Goal: Task Accomplishment & Management: Complete application form

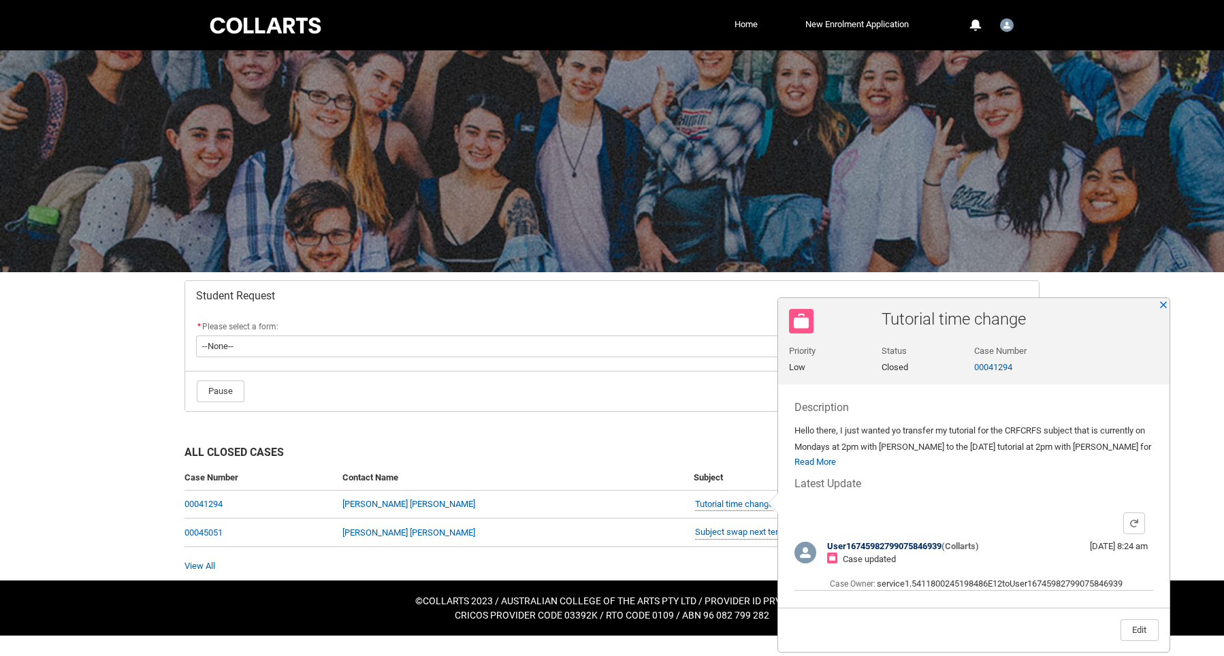
click at [1052, 460] on div "Description Hello there, I just wanted yo transfer my tutorial for the CRFCRFS …" at bounding box center [974, 435] width 359 height 68
click at [1166, 306] on button "Close" at bounding box center [1164, 305] width 10 height 10
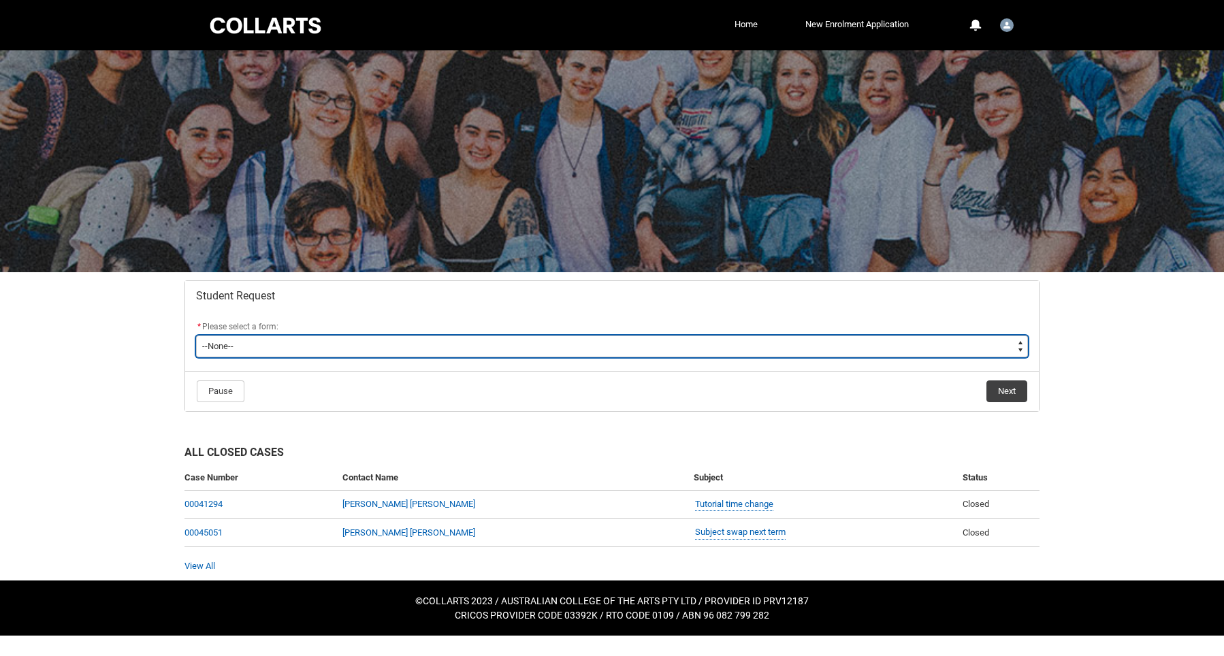
click at [408, 343] on select "--None-- Academic Transcript Application to Appeal Assignment Extension Change …" at bounding box center [612, 347] width 832 height 22
type lightning-select "Enrolment_Variation_Choice"
select select "Enrolment_Variation_Choice"
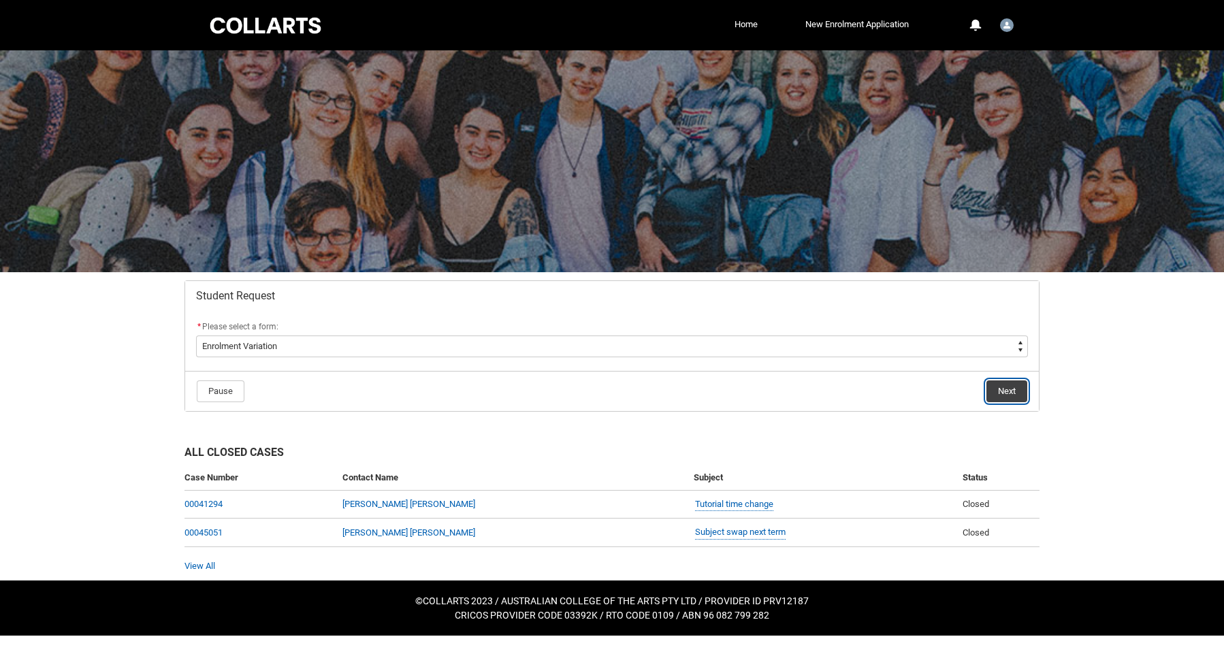
click at [1006, 389] on button "Next" at bounding box center [1007, 392] width 41 height 22
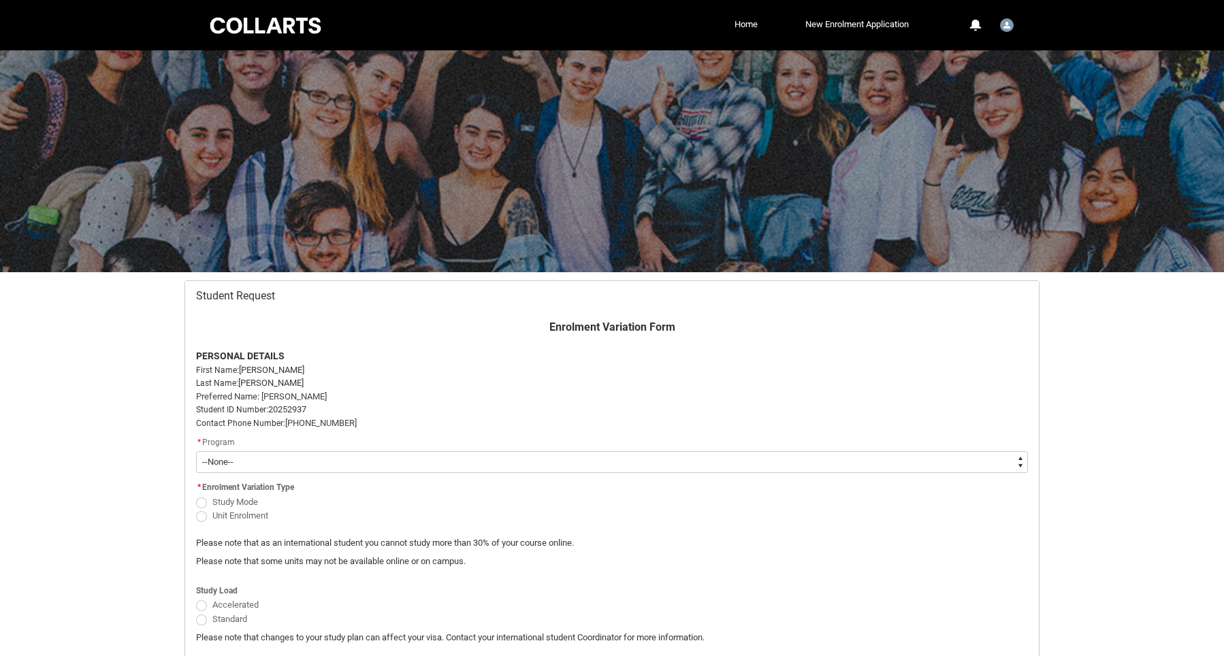
scroll to position [145, 0]
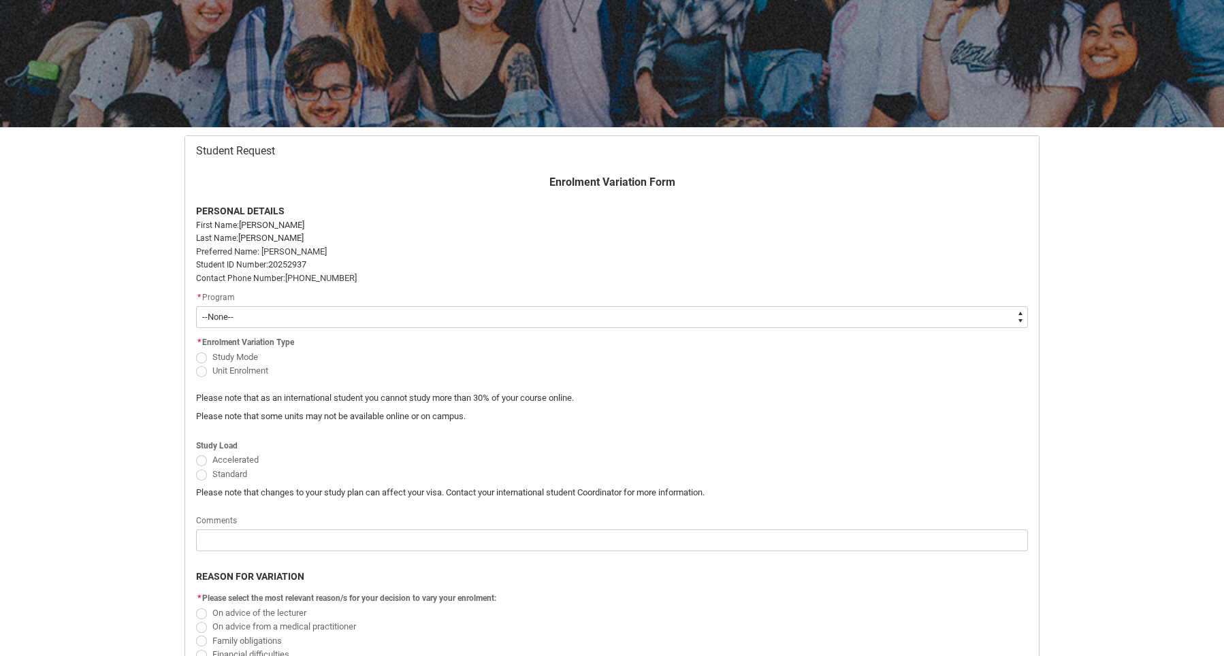
click at [202, 356] on span "Redu_Student_Request flow" at bounding box center [201, 358] width 11 height 11
click at [196, 350] on input "Study Mode" at bounding box center [195, 349] width 1 height 1
radio input "true"
click at [204, 370] on span "Redu_Student_Request flow" at bounding box center [201, 371] width 11 height 11
click at [196, 364] on input "Unit Enrolment" at bounding box center [195, 363] width 1 height 1
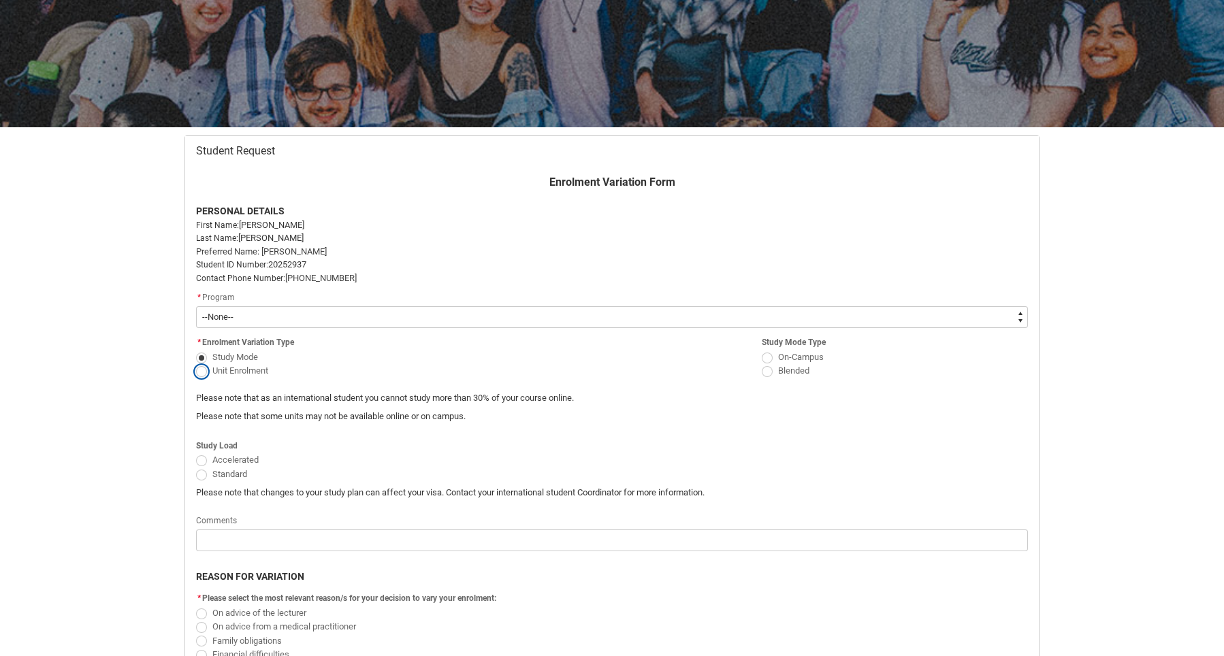
radio input "true"
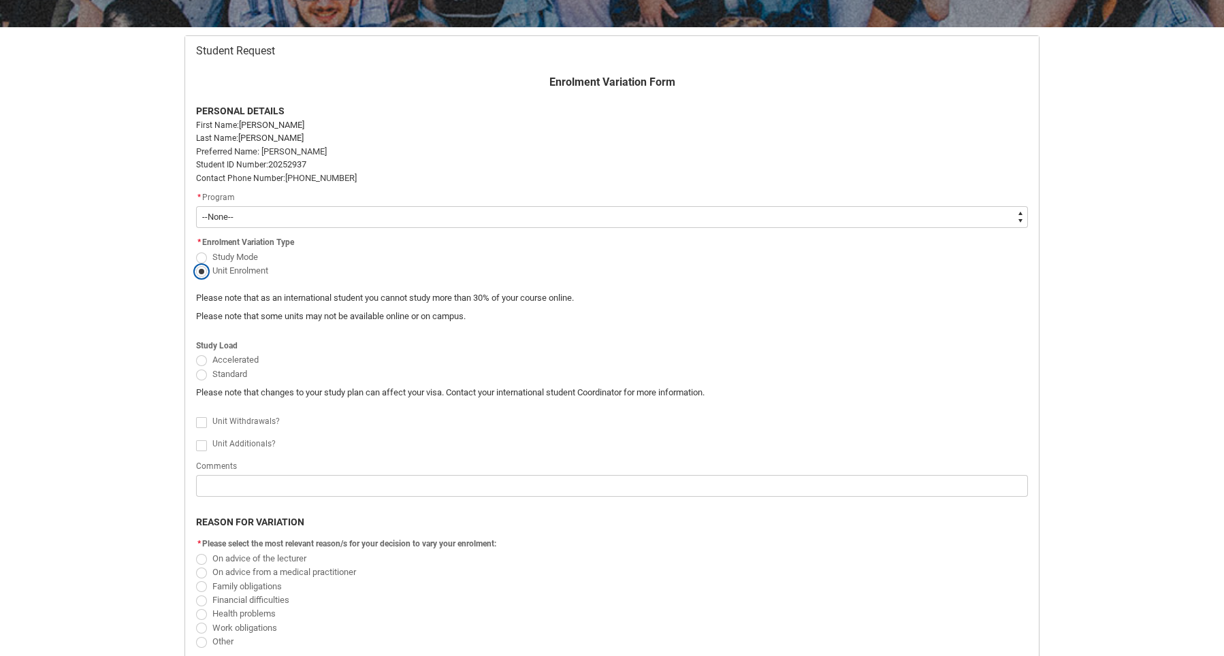
scroll to position [261, 0]
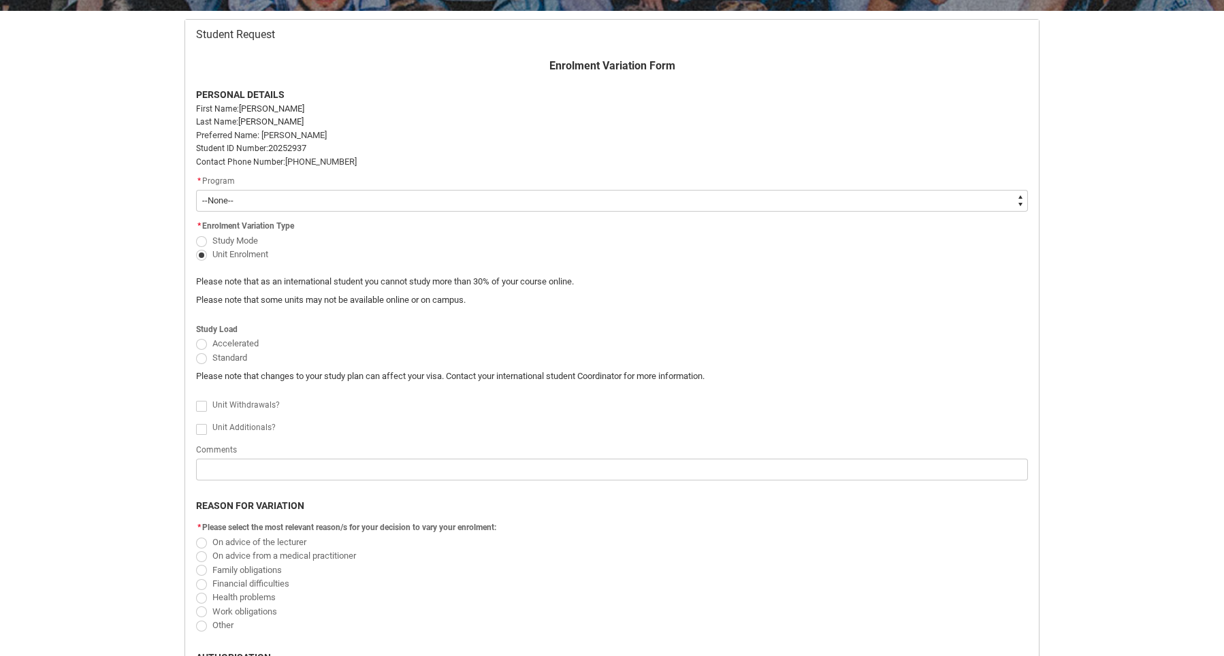
click at [202, 361] on span "Redu_Student_Request flow" at bounding box center [201, 358] width 11 height 11
click at [196, 351] on input "Standard" at bounding box center [195, 350] width 1 height 1
radio input "true"
click at [640, 432] on div "Unit Additionals?" at bounding box center [620, 428] width 816 height 16
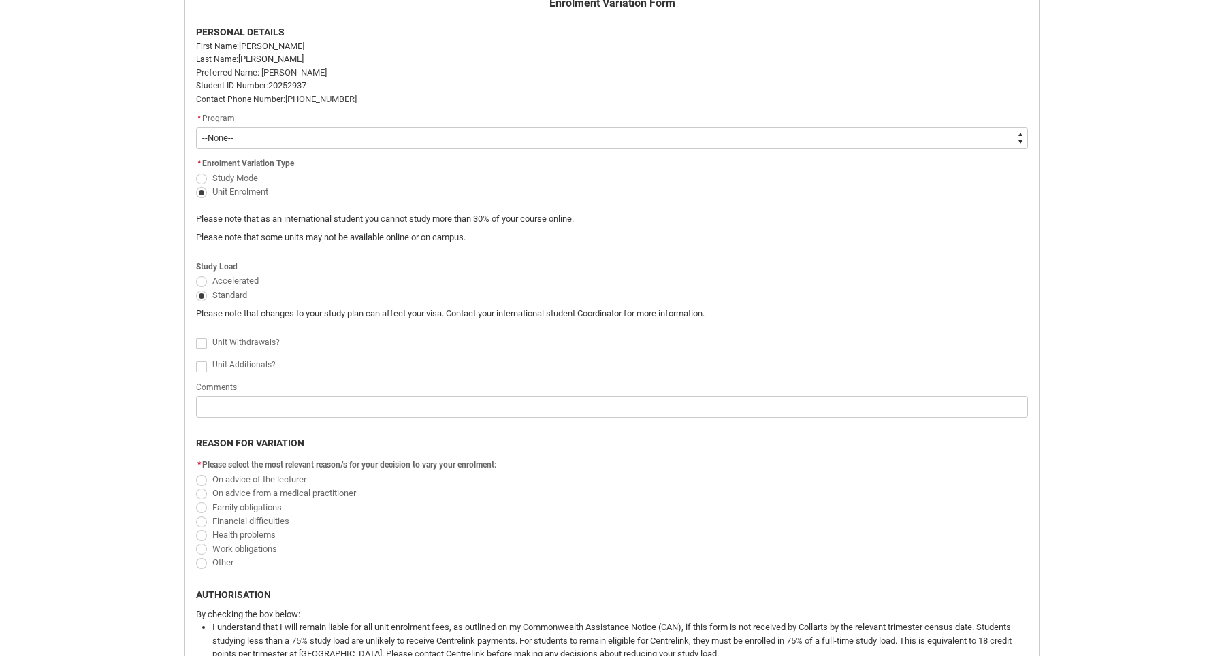
scroll to position [333, 0]
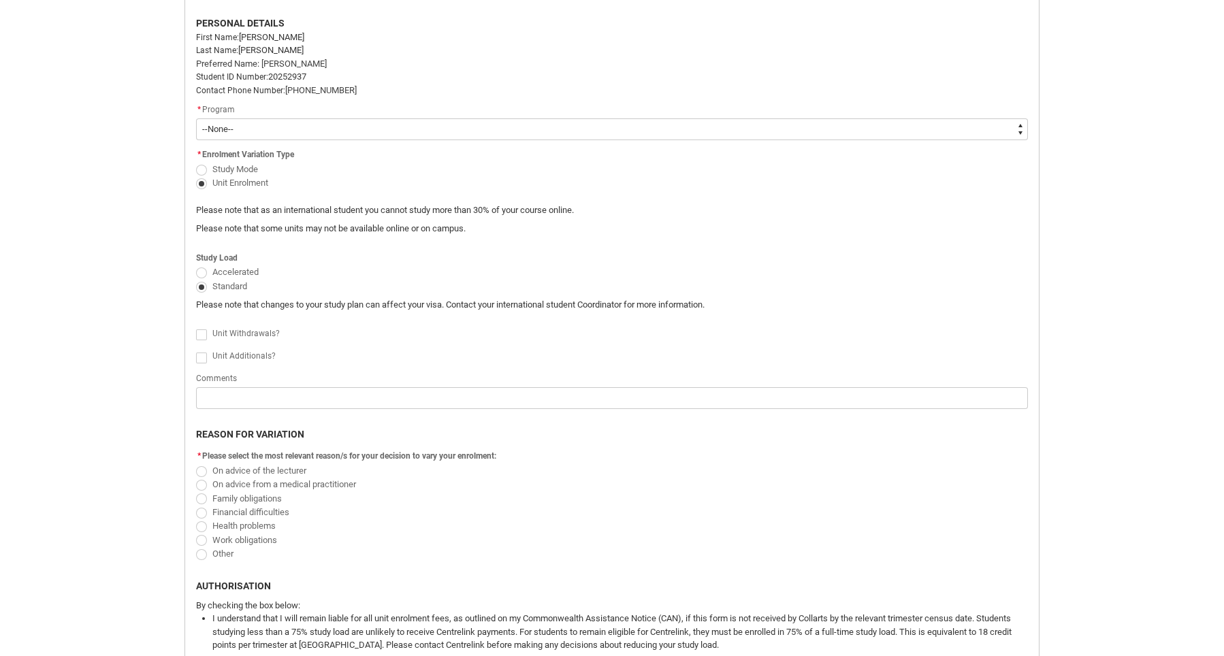
click at [197, 336] on span "Redu_Student_Request flow" at bounding box center [201, 335] width 11 height 11
click at [196, 328] on input "Redu_Student_Request flow" at bounding box center [195, 328] width 1 height 1
type lightning-input "true"
checkbox input "true"
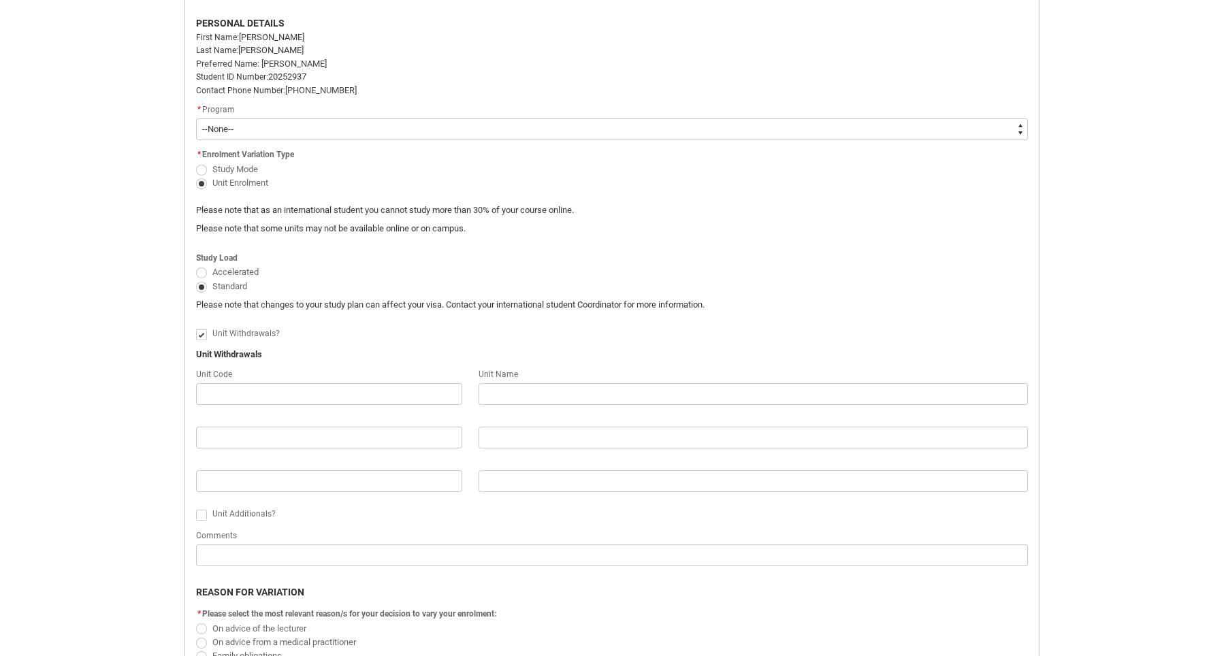
click at [431, 329] on div "Unit Withdrawals?" at bounding box center [620, 334] width 816 height 16
click at [296, 394] on input "Redu_Student_Request flow" at bounding box center [329, 394] width 266 height 22
paste input "CRFIFOS"
type lightning-primitive-input-simple "CRFIFOS"
type input "CRFIFOS"
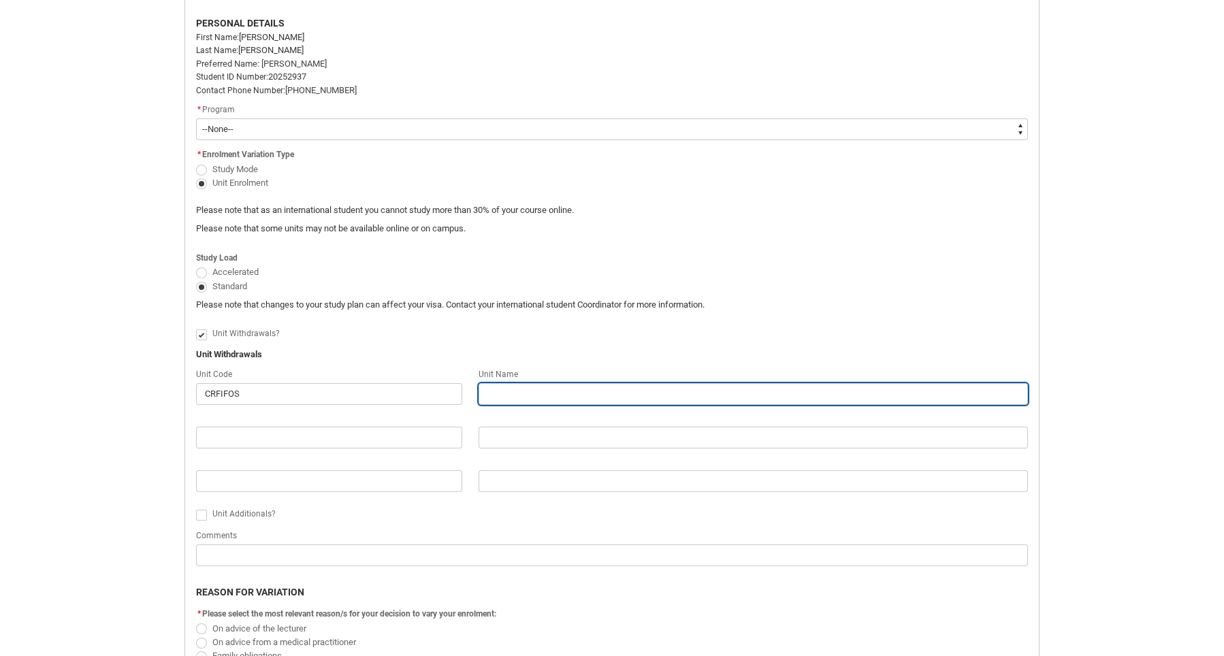
click at [536, 385] on input "Redu_Student_Request flow" at bounding box center [754, 394] width 550 height 22
type lightning-primitive-input-simple "I"
type input "I"
type lightning-primitive-input-simple "In"
type input "In"
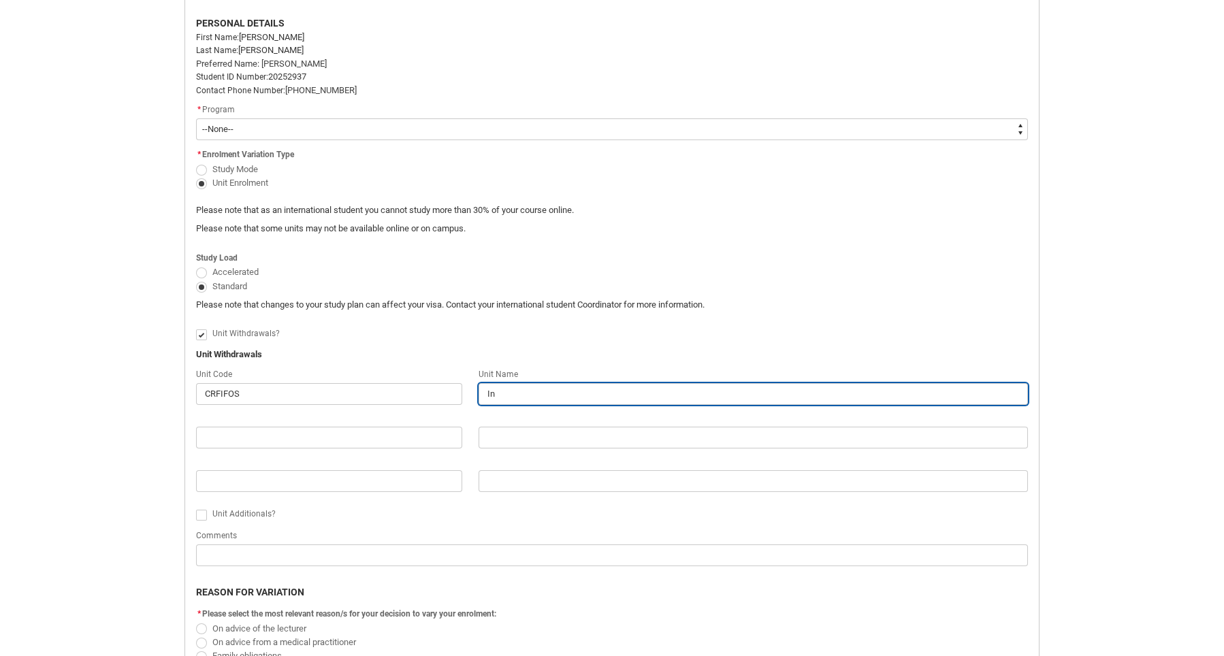
type lightning-primitive-input-simple "Ind"
type input "Ind"
type lightning-primitive-input-simple "Indu"
type input "Indu"
type lightning-primitive-input-simple "Indus"
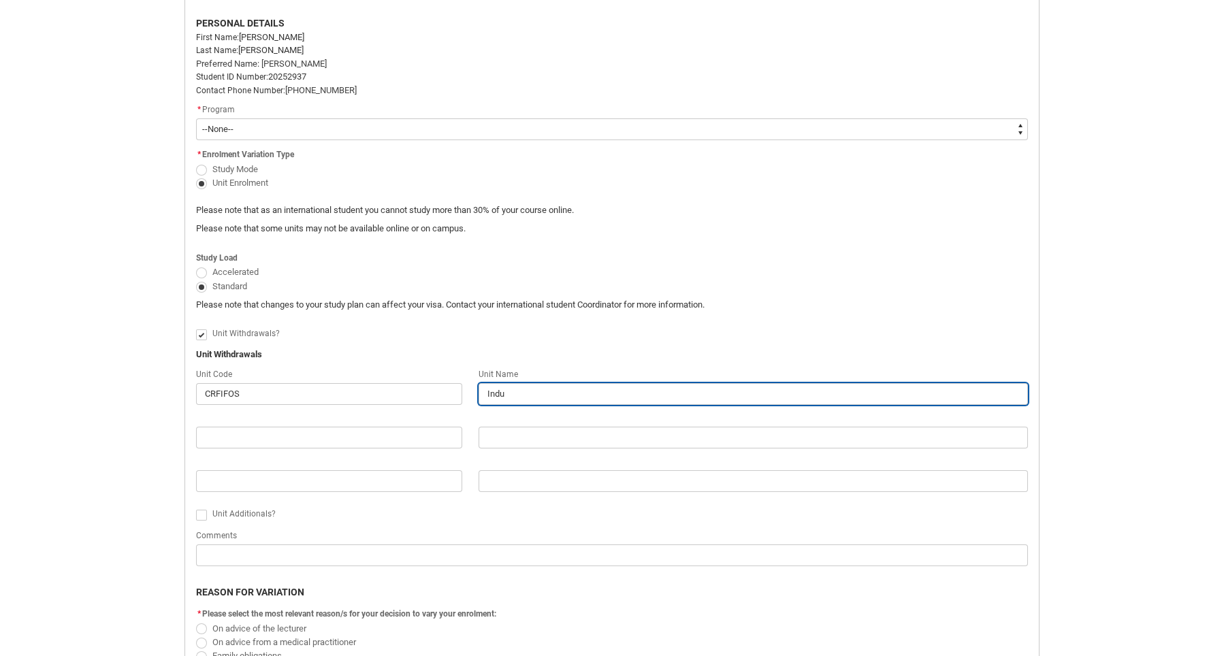
type input "Indus"
type lightning-primitive-input-simple "Indust"
type input "Indust"
type lightning-primitive-input-simple "Industr"
type input "Industr"
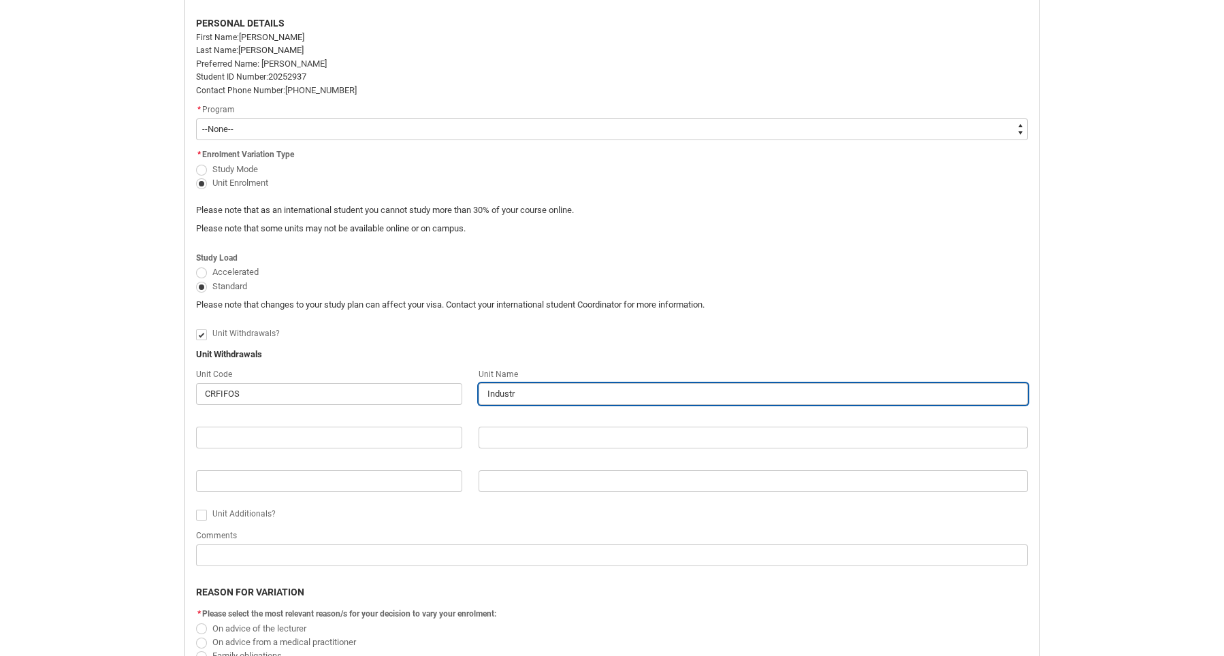
type lightning-primitive-input-simple "Industry"
type input "Industry"
type lightning-primitive-input-simple "Industry"
type input "Industry"
type lightning-primitive-input-simple "Industry F"
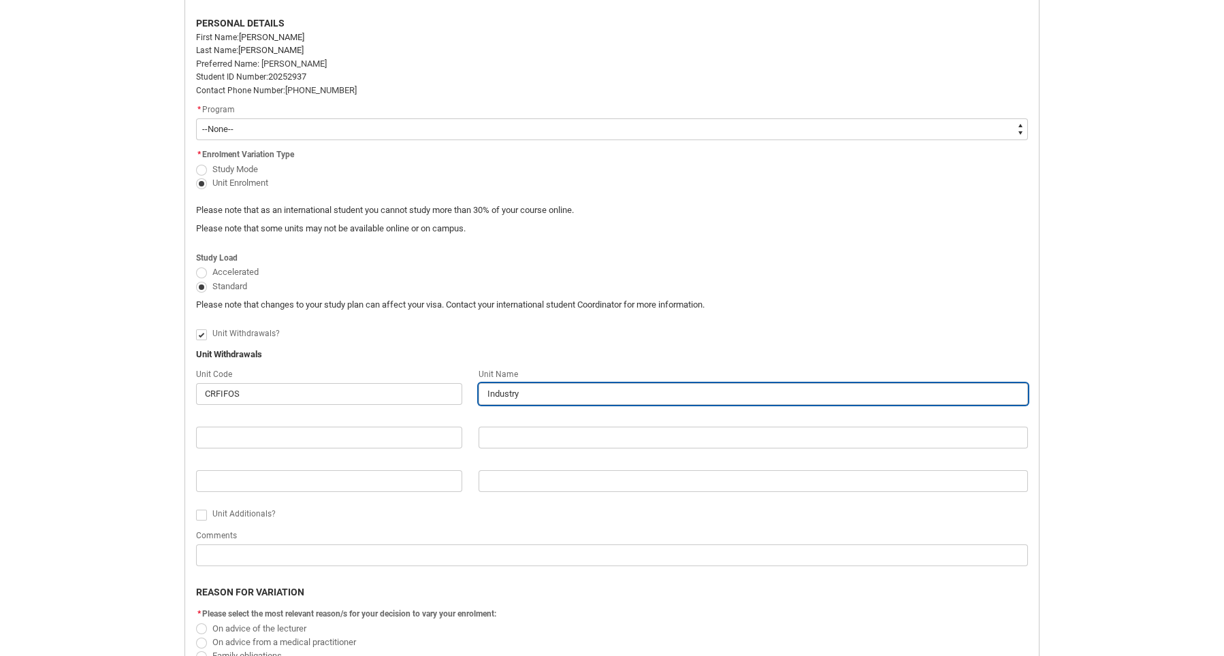
type input "Industry F"
type lightning-primitive-input-simple "Industry Fo"
type input "Industry Fo"
type lightning-primitive-input-simple "Industry Fou"
type input "Industry Fou"
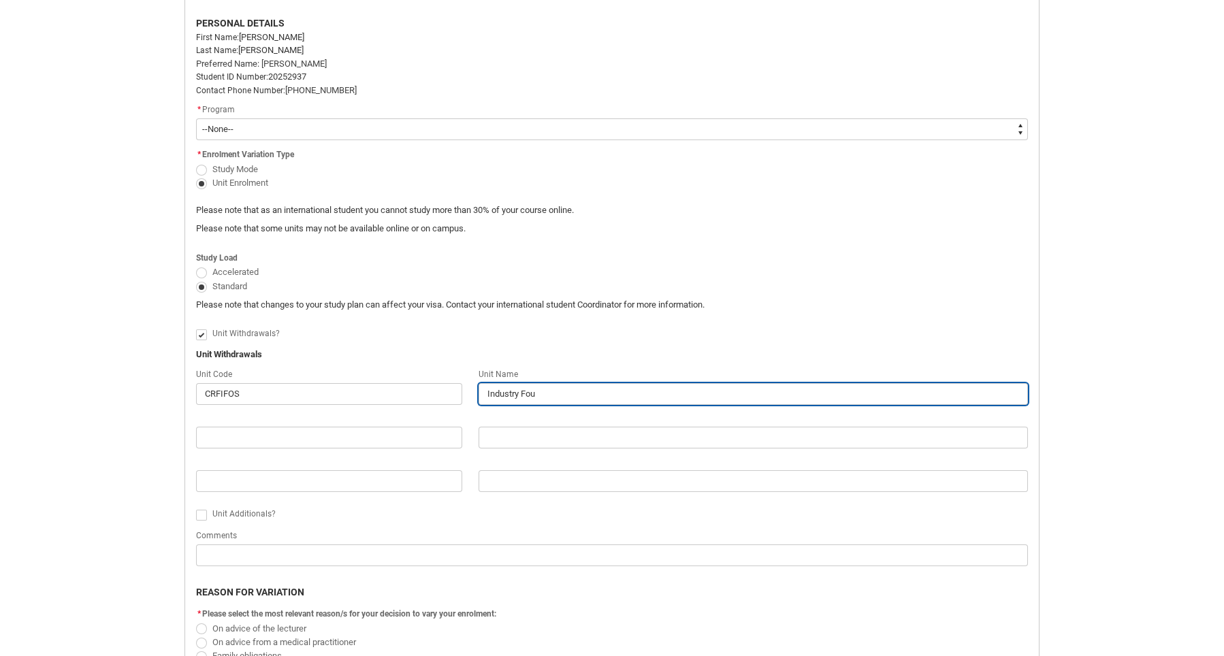
type lightning-primitive-input-simple "Industry Foun"
type input "Industry Foun"
type lightning-primitive-input-simple "Industry Found"
type input "Industry Found"
type lightning-primitive-input-simple "Industry Founda"
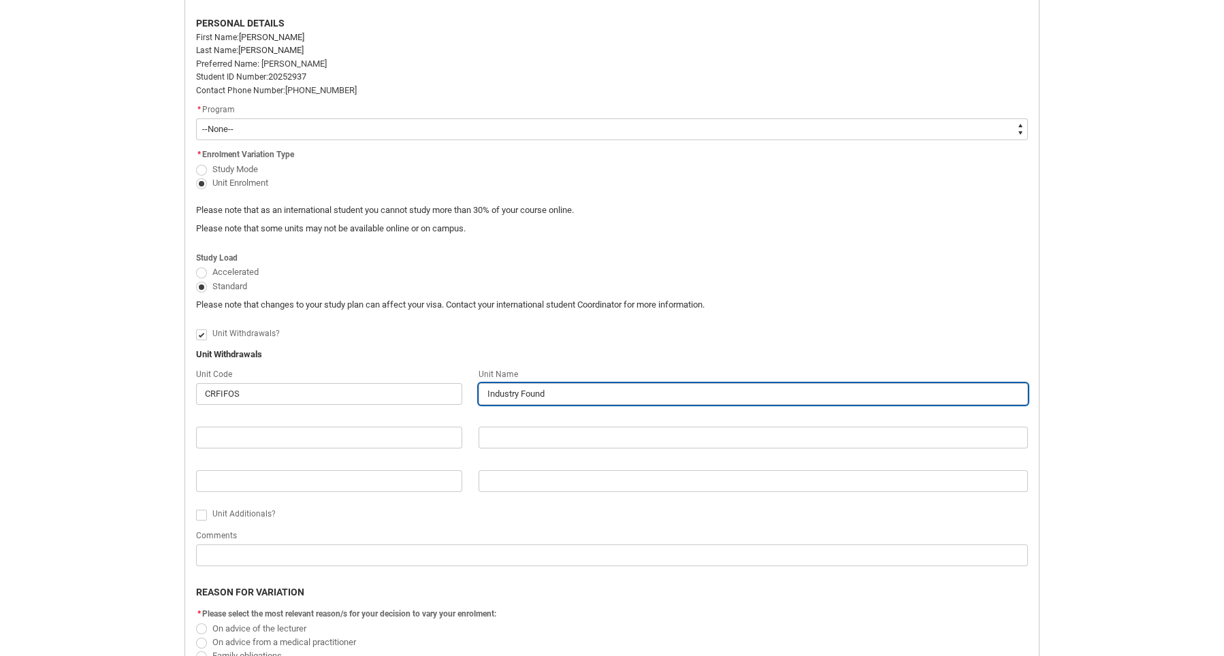
type input "Industry Founda"
type lightning-primitive-input-simple "Industry Foundat"
type input "Industry Foundat"
type lightning-primitive-input-simple "Industry Foundati"
type input "Industry Foundati"
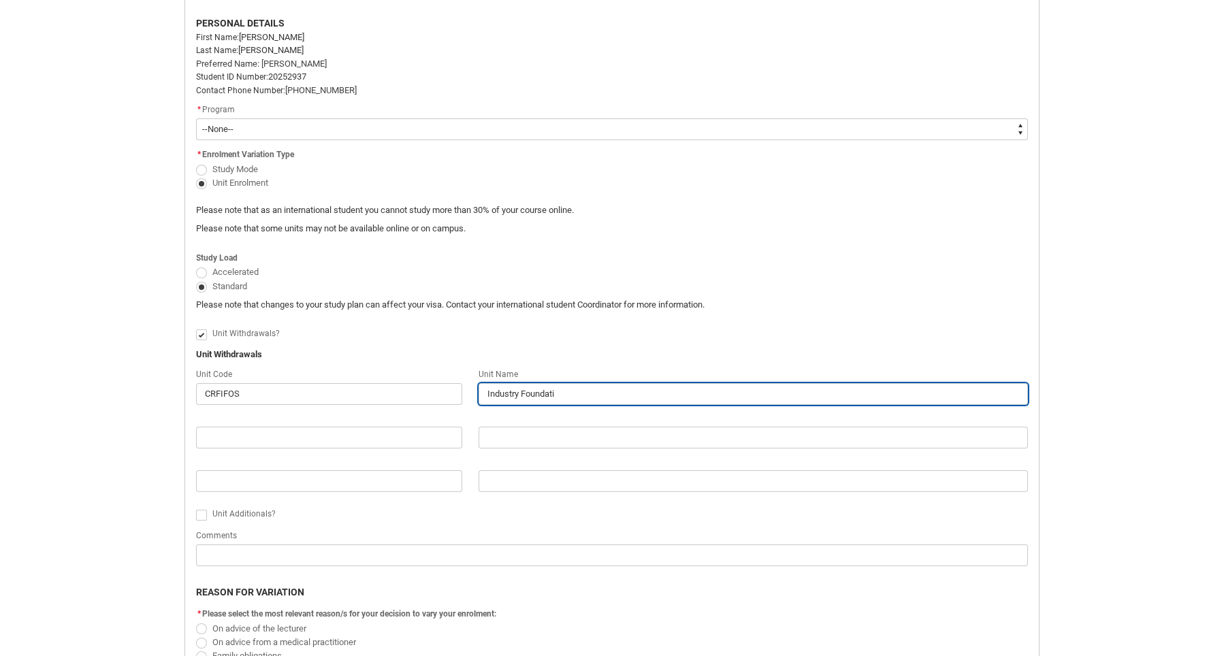
type lightning-primitive-input-simple "Industry Foundatio"
type input "Industry Foundatio"
type lightning-primitive-input-simple "Industry Foundation"
type input "Industry Foundation"
type lightning-primitive-input-simple "Industry Foundations"
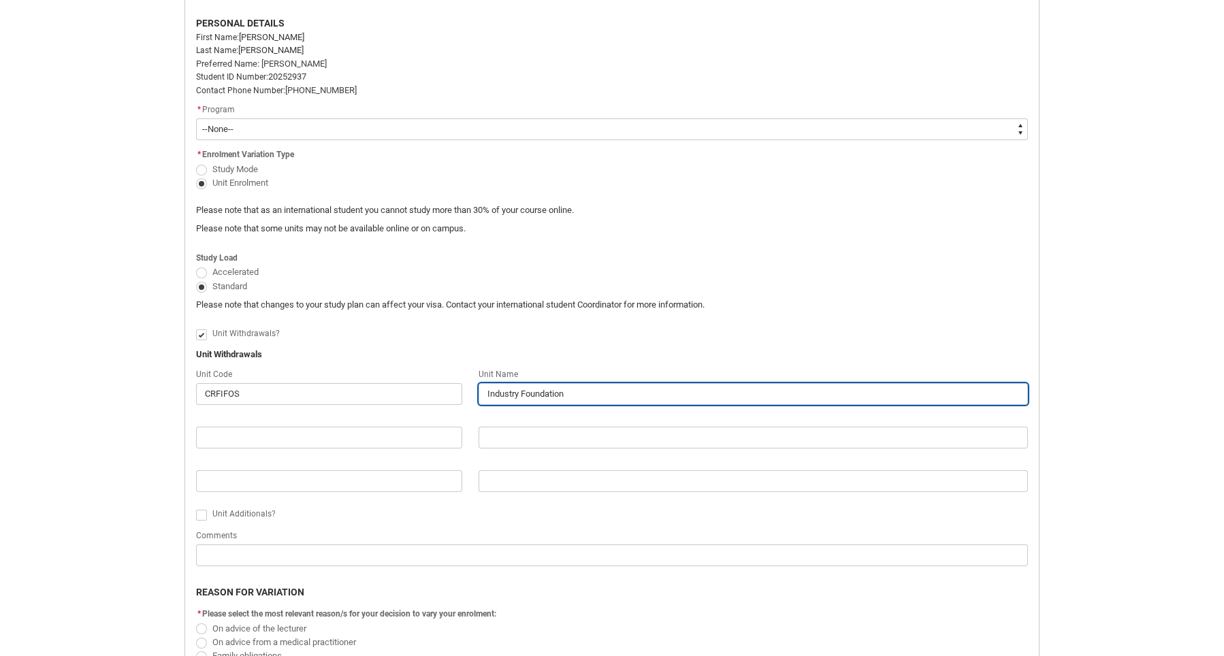
type input "Industry Foundations"
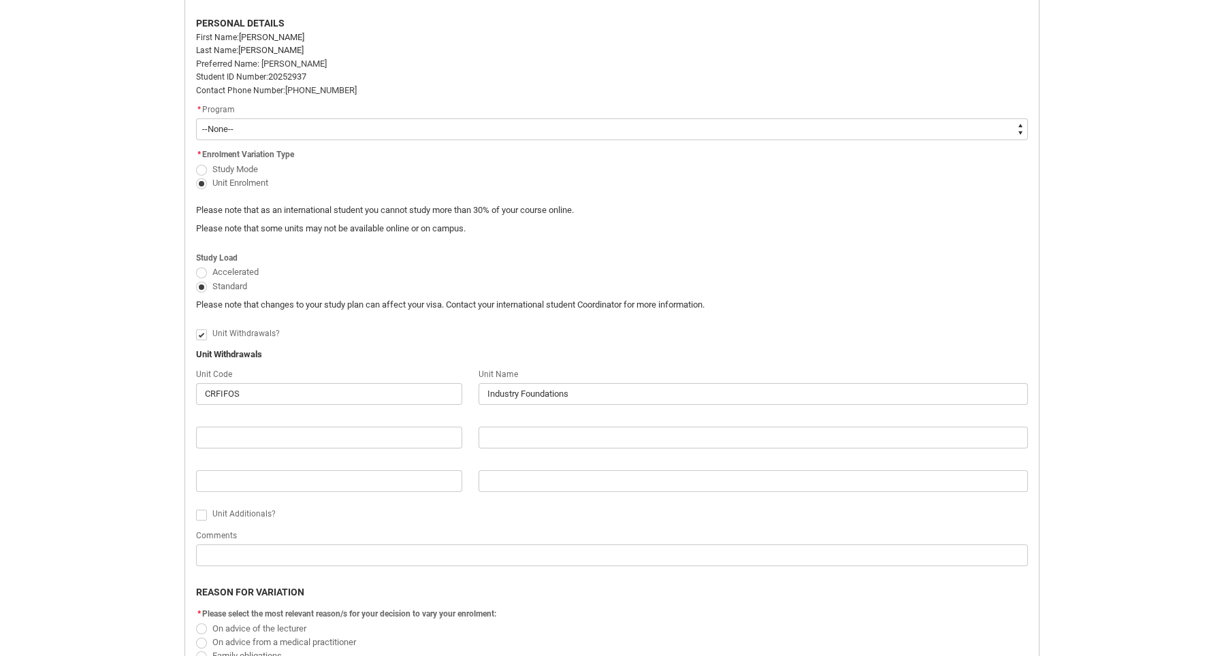
click at [862, 274] on span "Accelerated" at bounding box center [612, 273] width 832 height 14
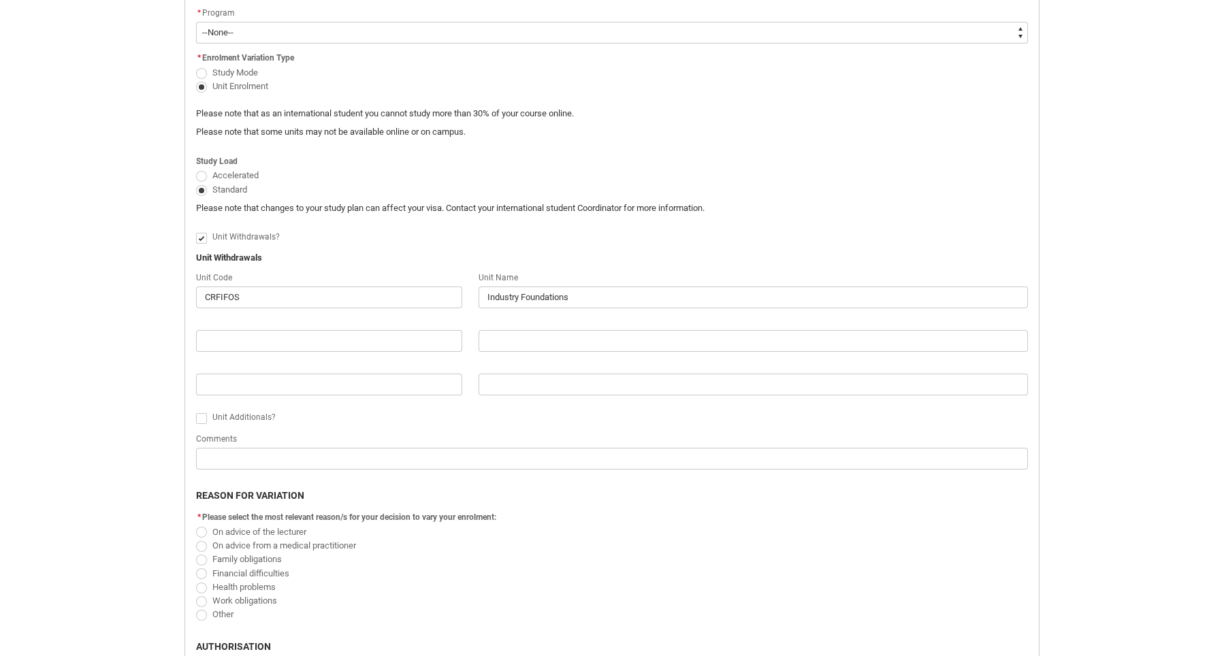
scroll to position [436, 0]
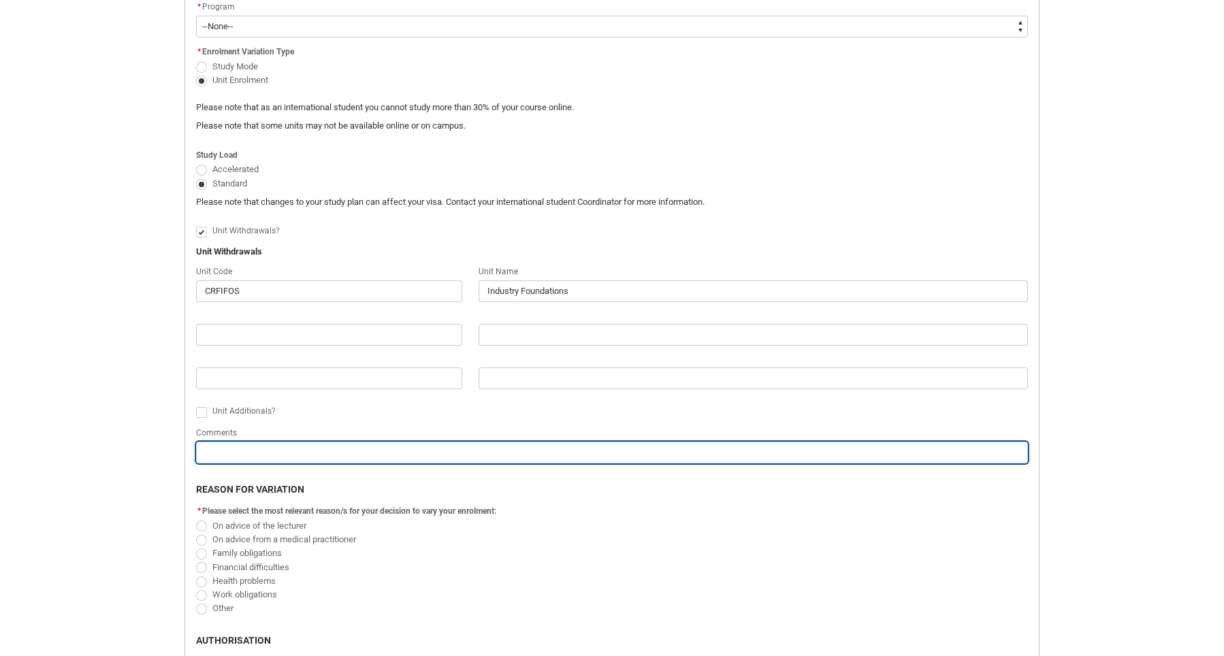
click at [220, 451] on input "Redu_Student_Request flow" at bounding box center [612, 453] width 832 height 22
type lightning-primitive-input-simple "I"
type input "I"
type lightning-primitive-input-simple "I'"
type input "I'"
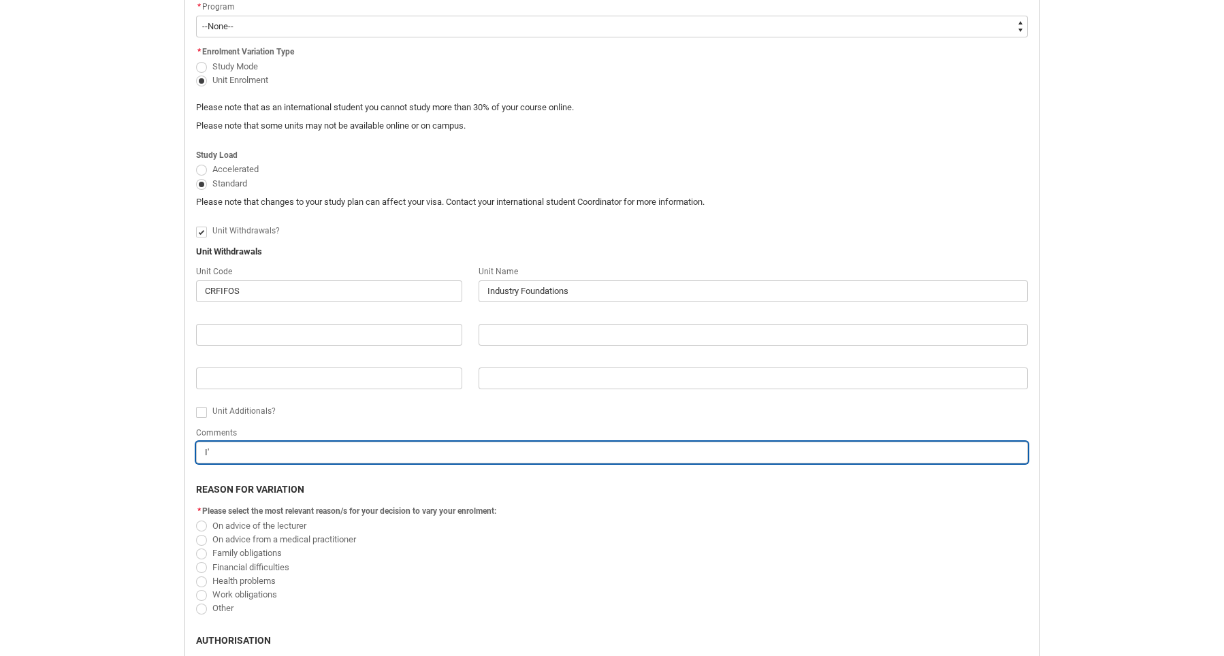
type lightning-primitive-input-simple "I';"
type input "I';"
type lightning-primitive-input-simple "I';;"
type input "I';;"
type lightning-primitive-input-simple "I';;"
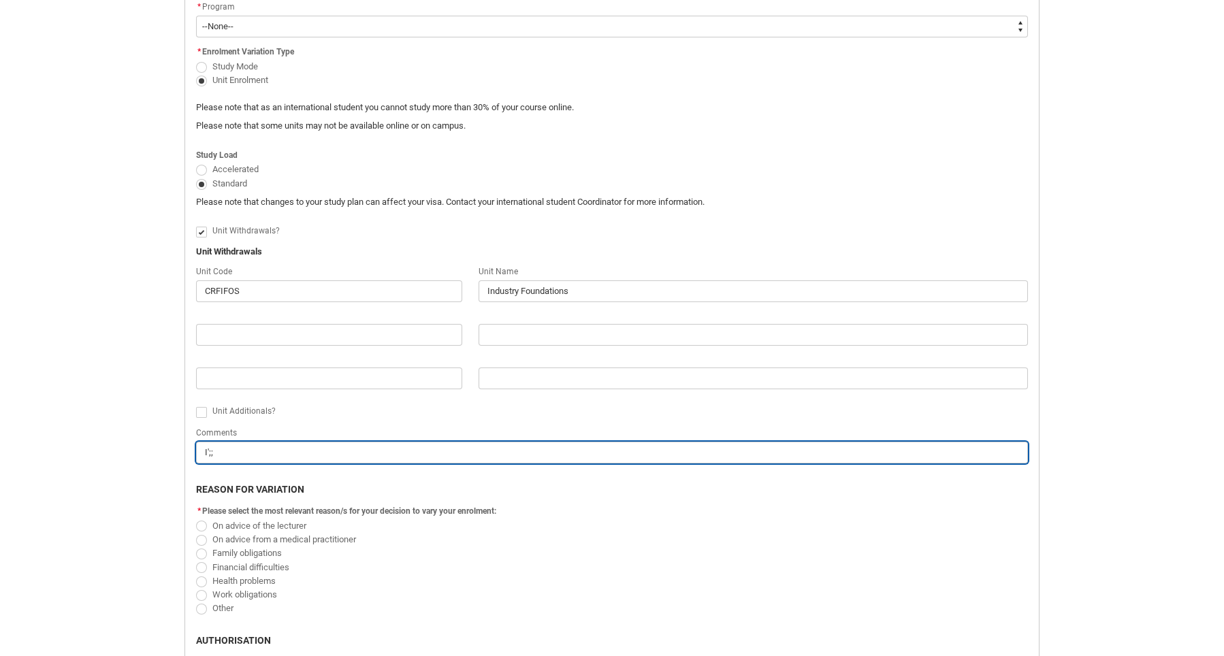
type input "I';;"
type lightning-primitive-input-simple "I';;"
type input "I';;"
type lightning-primitive-input-simple "I';"
type input "I';"
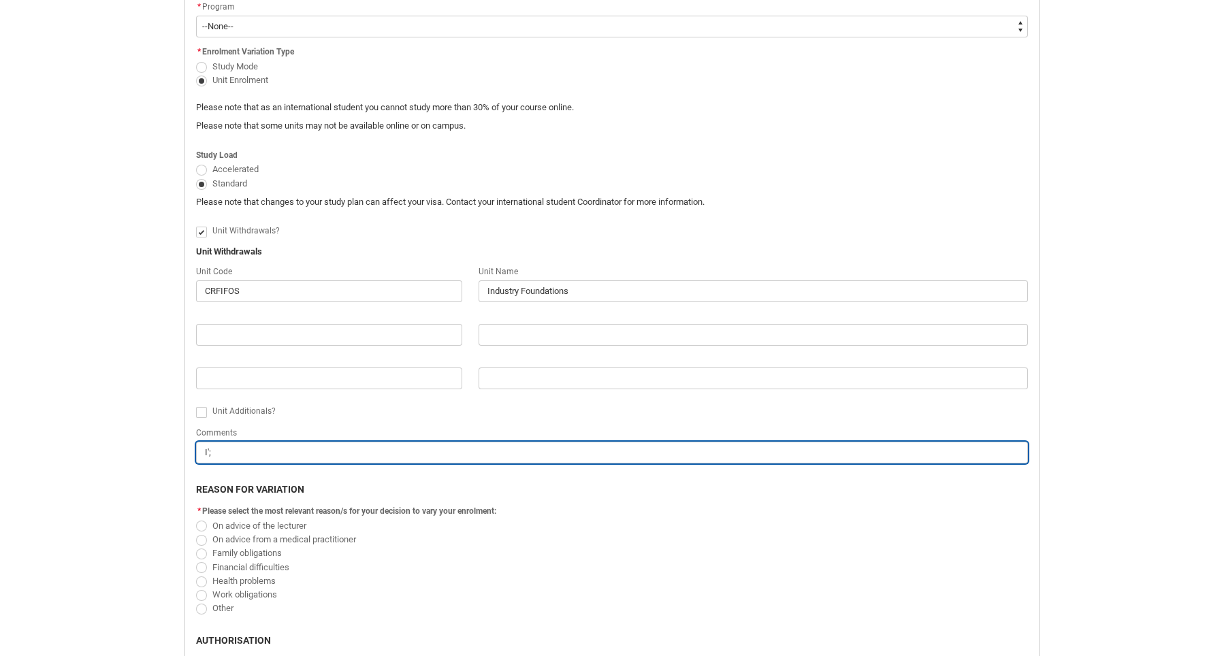
type lightning-primitive-input-simple "I'"
type input "I'"
type lightning-primitive-input-simple "I'l"
type input "I'l"
type lightning-primitive-input-simple "I'll"
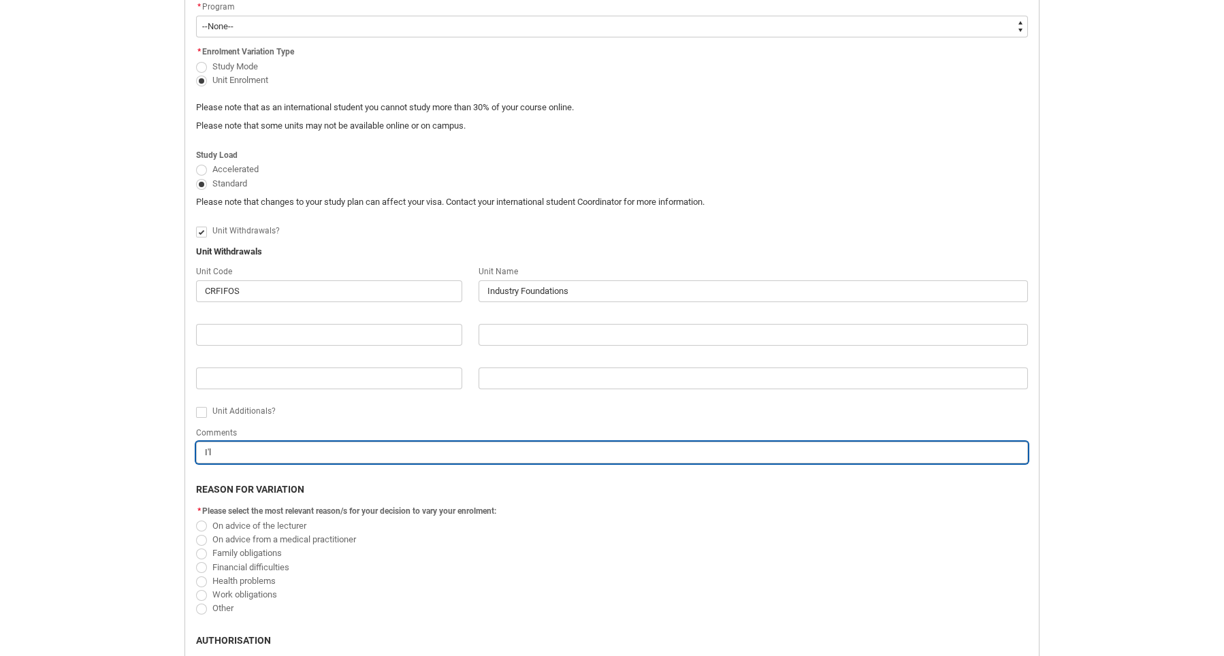
type input "I'll"
type lightning-primitive-input-simple "I'll"
type input "I'll"
type lightning-primitive-input-simple "I'll s"
type input "I'll s"
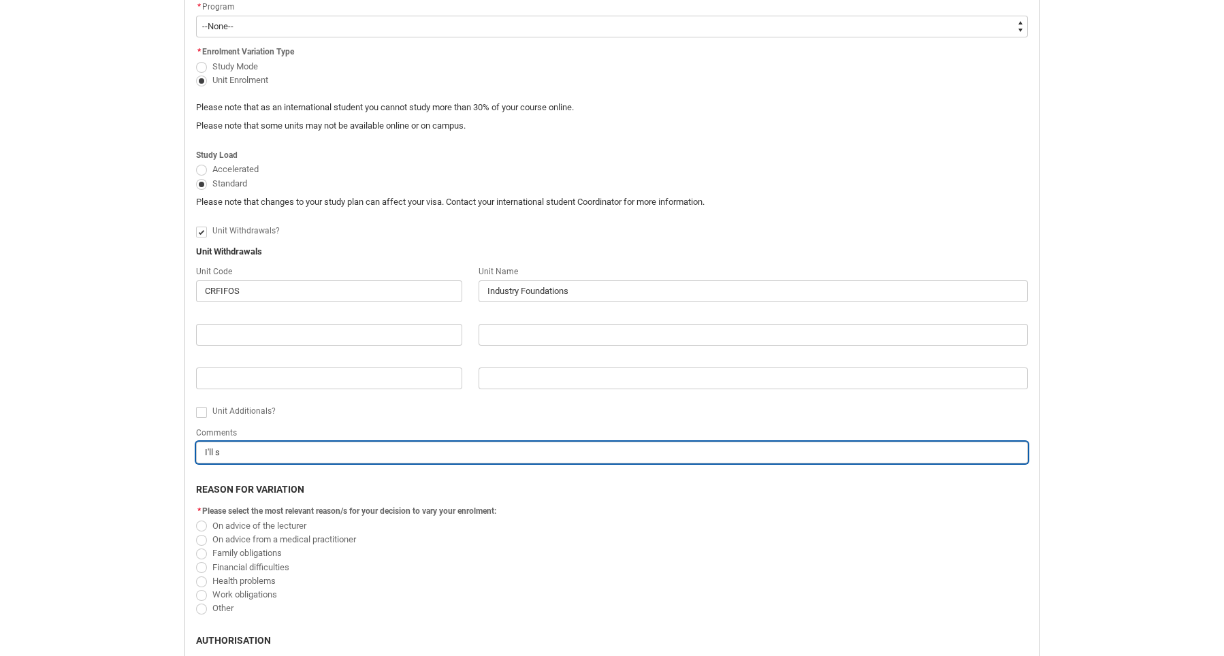
type lightning-primitive-input-simple "I'll st"
type input "I'll st"
type lightning-primitive-input-simple "I'll stu"
type input "I'll stu"
type lightning-primitive-input-simple "I'll stud"
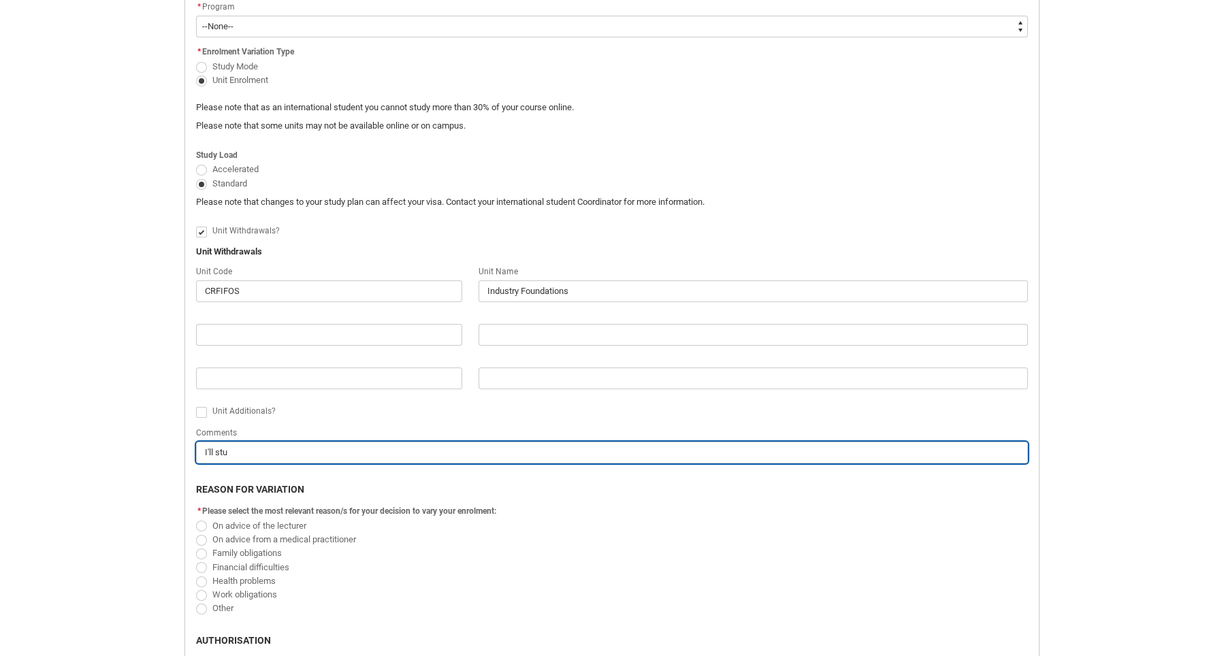
type input "I'll stud"
type lightning-primitive-input-simple "I'll study"
type input "I'll study"
type lightning-primitive-input-simple "I'll study"
type input "I'll study"
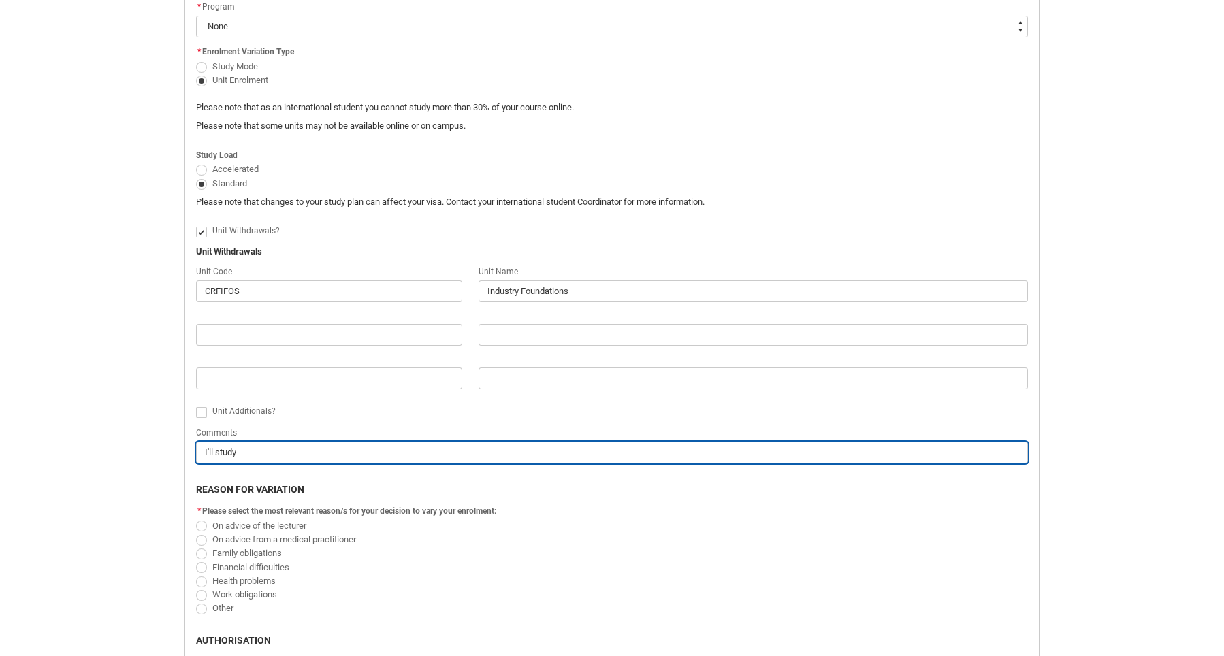
type lightning-primitive-input-simple "I'll study t"
type input "I'll study t"
type lightning-primitive-input-simple "I'll study th"
type input "I'll study th"
type lightning-primitive-input-simple "I'll study thi"
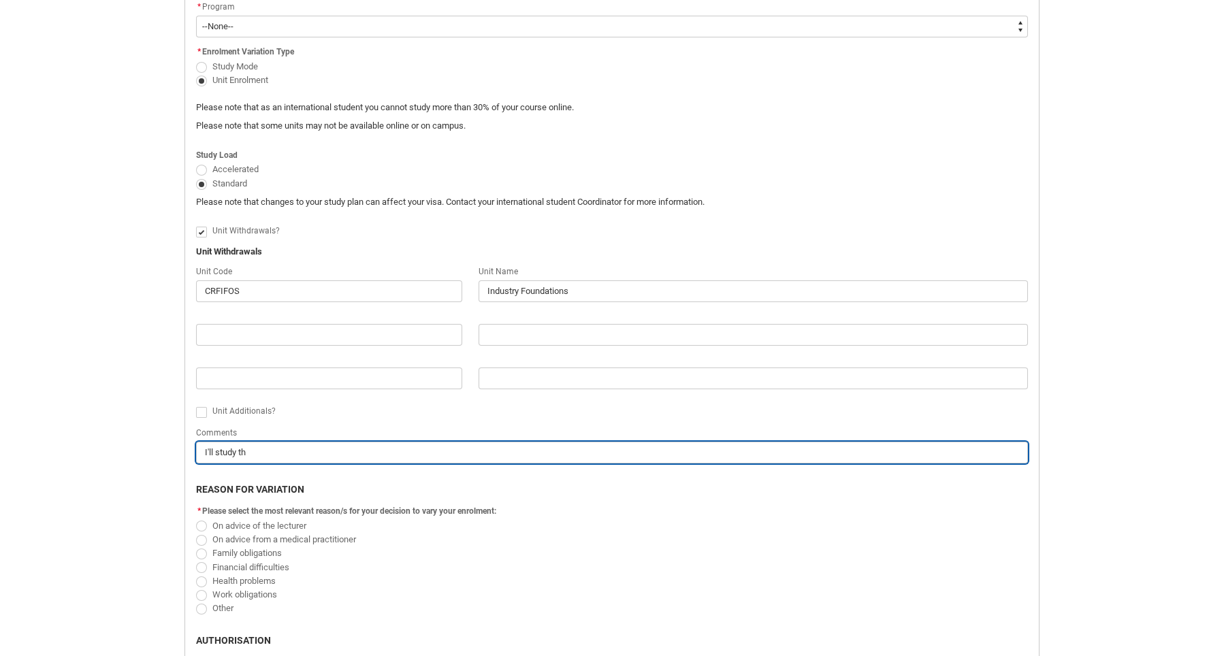
type input "I'll study thi"
type lightning-primitive-input-simple "I'll study this"
type input "I'll study this"
type lightning-primitive-input-simple "I'll study this"
type input "I'll study this"
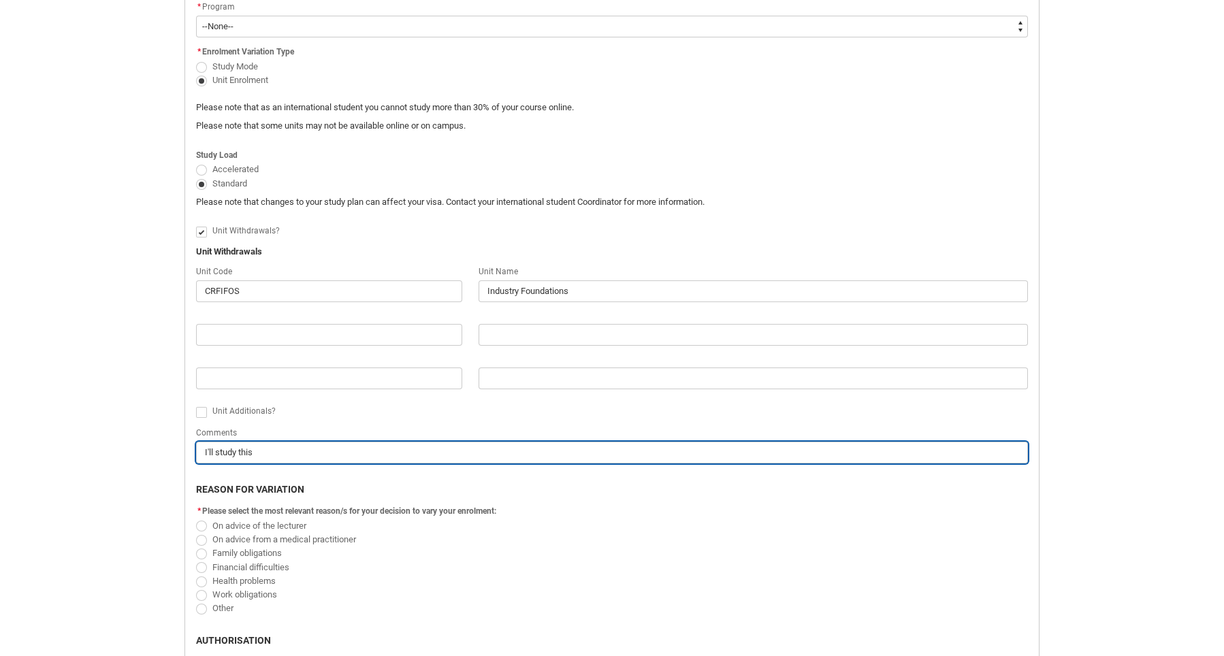
type lightning-primitive-input-simple "I'll study this u"
type input "I'll study this u"
type lightning-primitive-input-simple "I'll study this un"
type input "I'll study this un"
type lightning-primitive-input-simple "I'll study this uni"
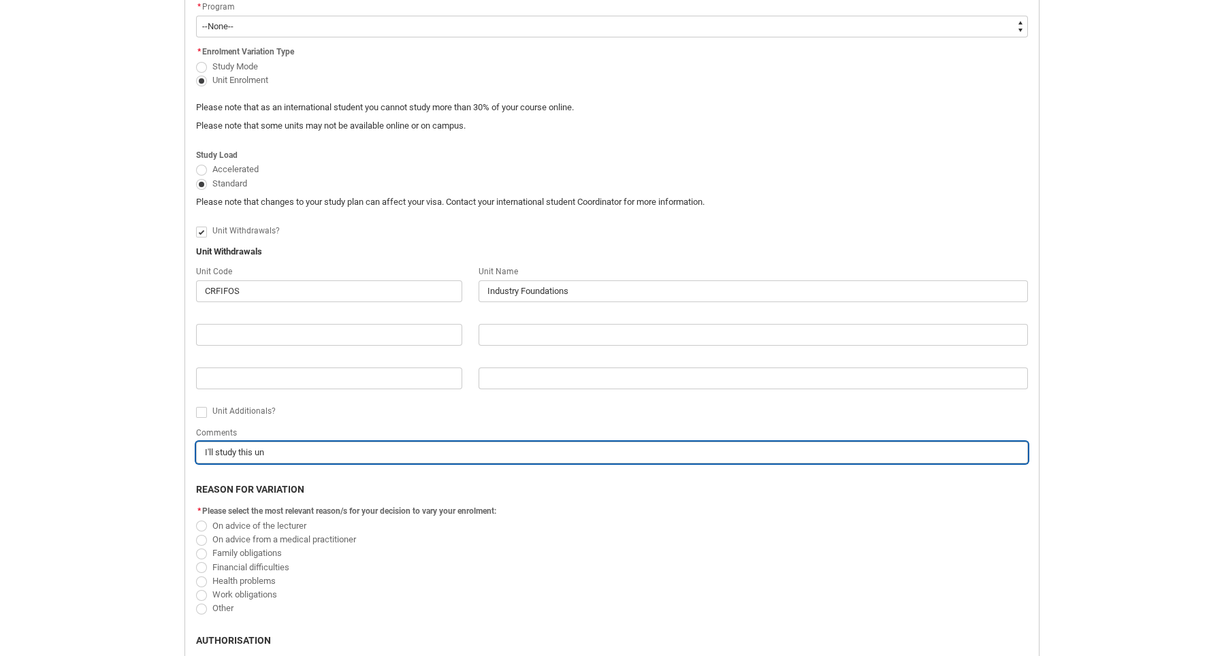
type input "I'll study this uni"
type lightning-primitive-input-simple "I'll study this unit"
type input "I'll study this unit"
type lightning-primitive-input-simple "I'll study this unit"
type input "I'll study this unit"
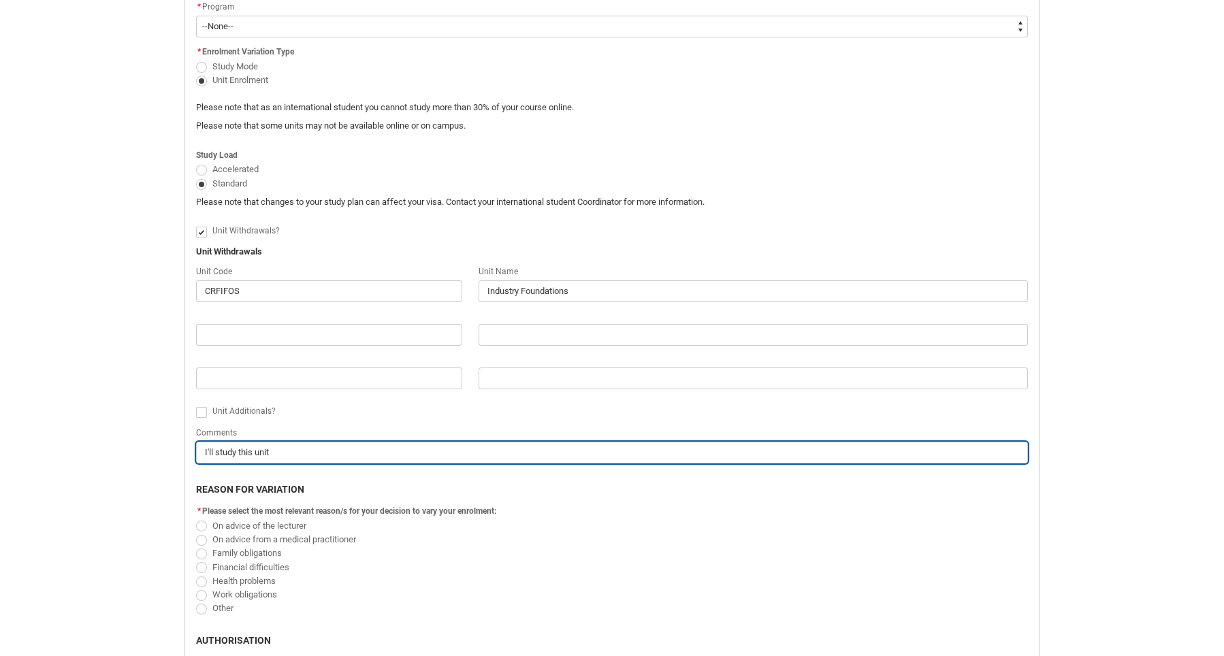
type lightning-primitive-input-simple "I'll study this unit n"
type input "I'll study this unit n"
type lightning-primitive-input-simple "I'll study this unit ne"
type input "I'll study this unit ne"
type lightning-primitive-input-simple "I'll study this unit nex"
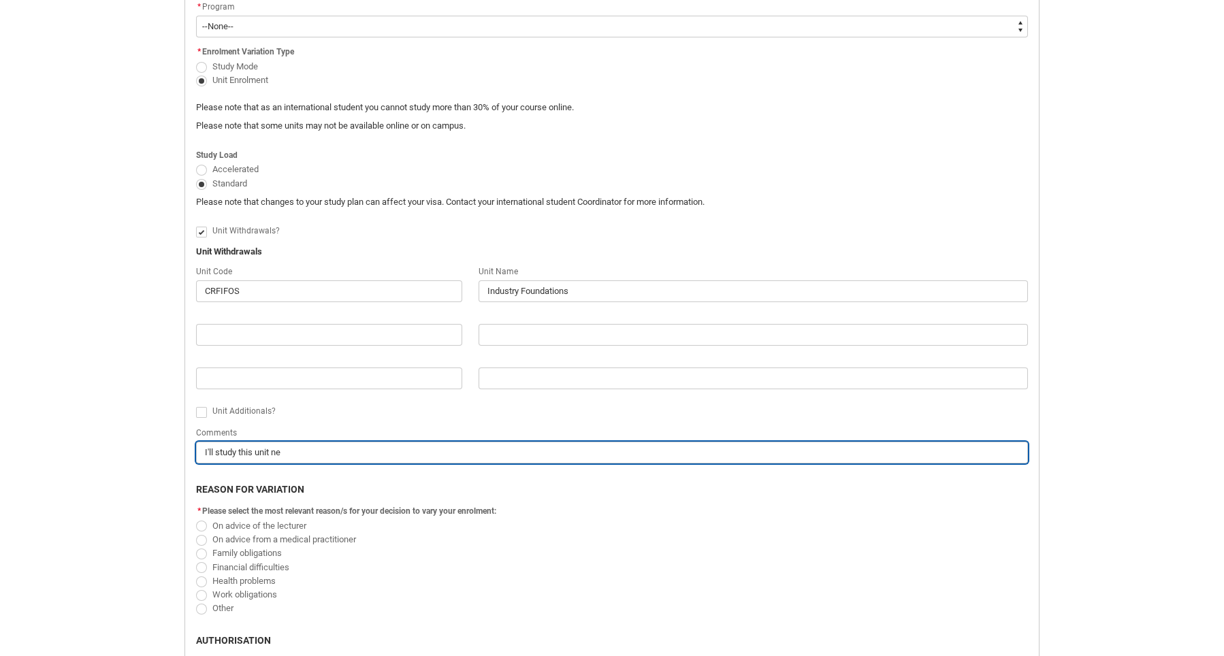
type input "I'll study this unit nex"
type lightning-primitive-input-simple "I'll study this unit next"
type input "I'll study this unit next"
type lightning-primitive-input-simple "I'll study this unit next"
type input "I'll study this unit next"
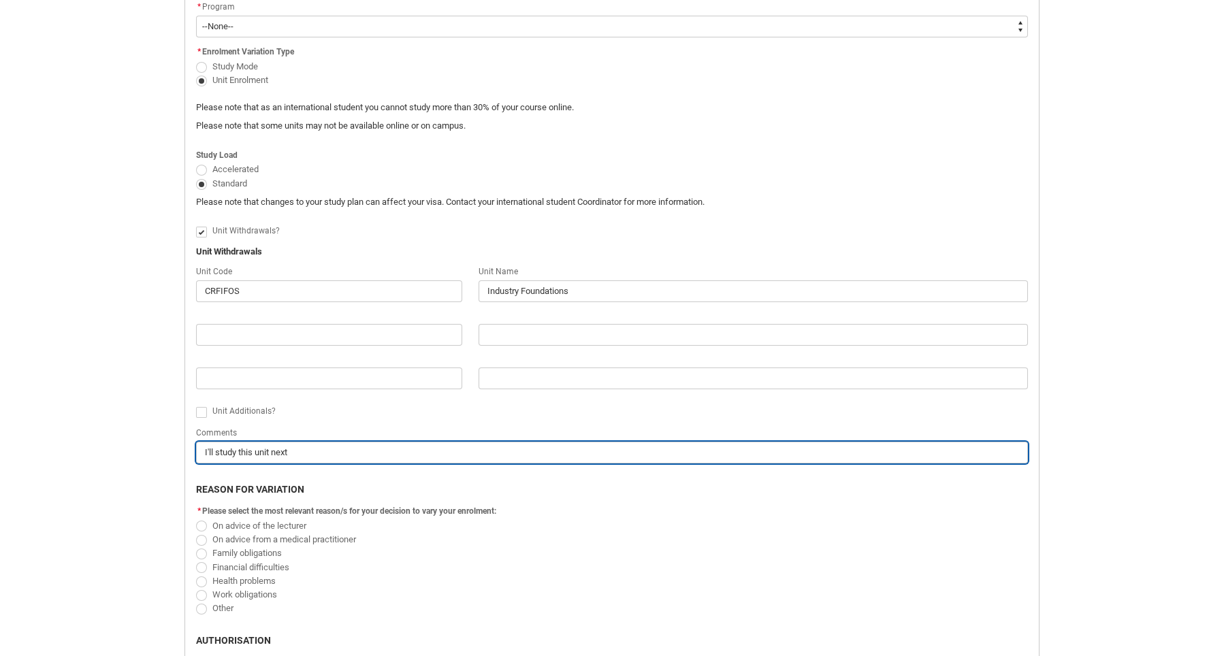
type lightning-primitive-input-simple "I'll study this unit next t"
type input "I'll study this unit next t"
type lightning-primitive-input-simple "I'll study this unit next te"
type input "I'll study this unit next te"
type lightning-primitive-input-simple "I'll study this unit next tem"
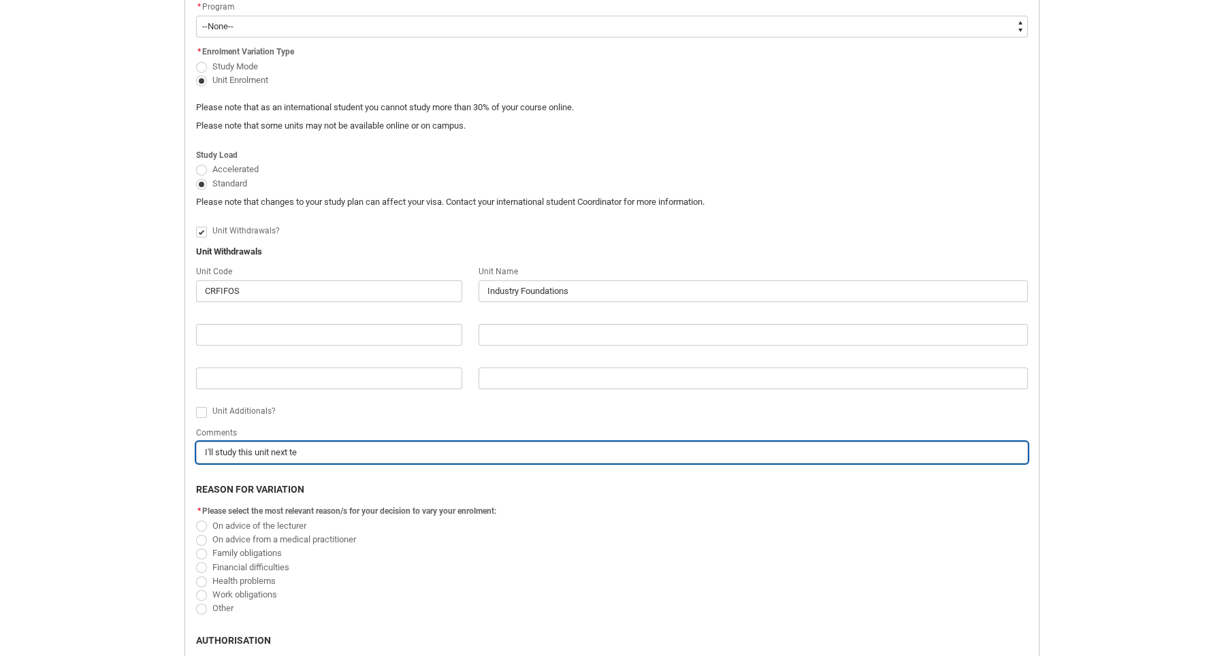
type input "I'll study this unit next tem"
type lightning-primitive-input-simple "I'll study this unit next temr"
type input "I'll study this unit next temr"
type lightning-primitive-input-simple "I'll study this unit next tem"
type input "I'll study this unit next tem"
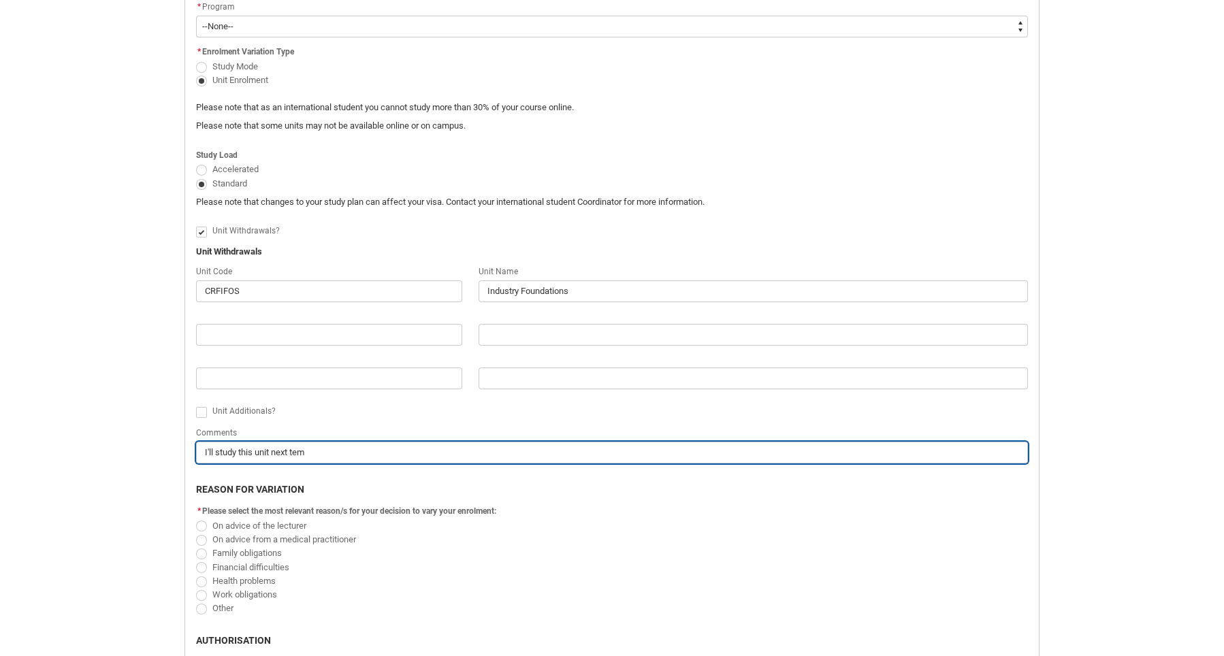
type lightning-primitive-input-simple "I'll study this unit next te"
type input "I'll study this unit next te"
type lightning-primitive-input-simple "I'll study this unit next ter"
type input "I'll study this unit next ter"
type lightning-primitive-input-simple "I'll study this unit next term"
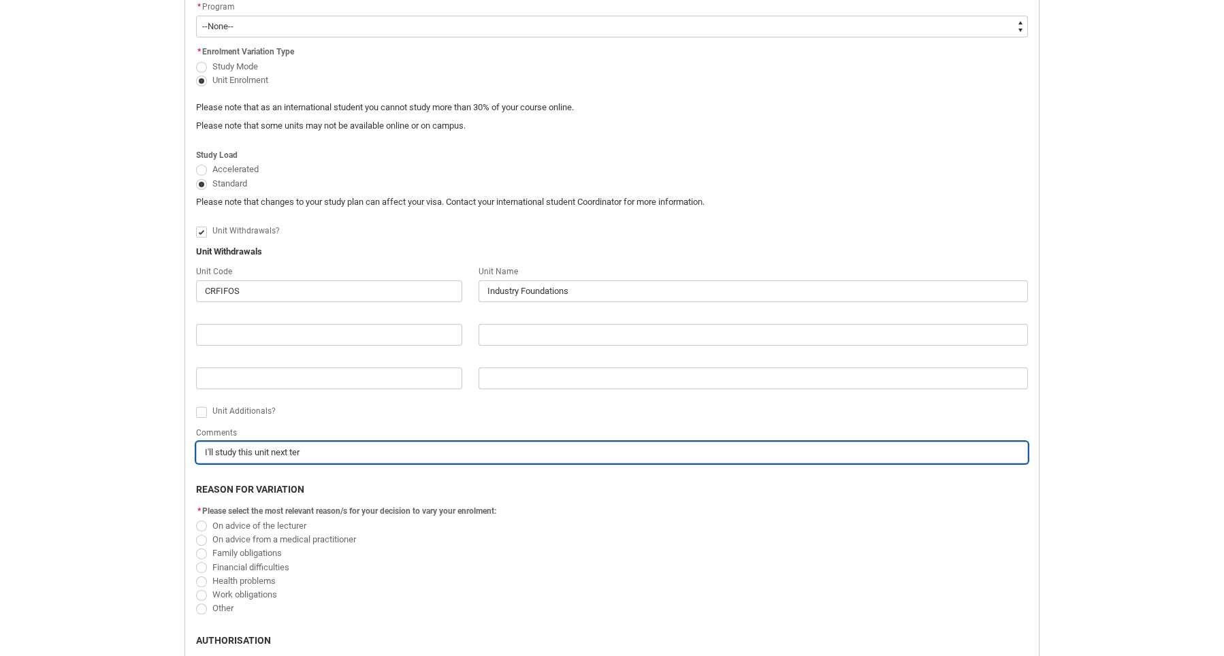
type input "I'll study this unit next term"
type lightning-primitive-input-simple "I'll study this unit next term"
type input "I'll study this unit next term"
type lightning-primitive-input-simple "I'll study this unit next term a"
type input "I'll study this unit next term a"
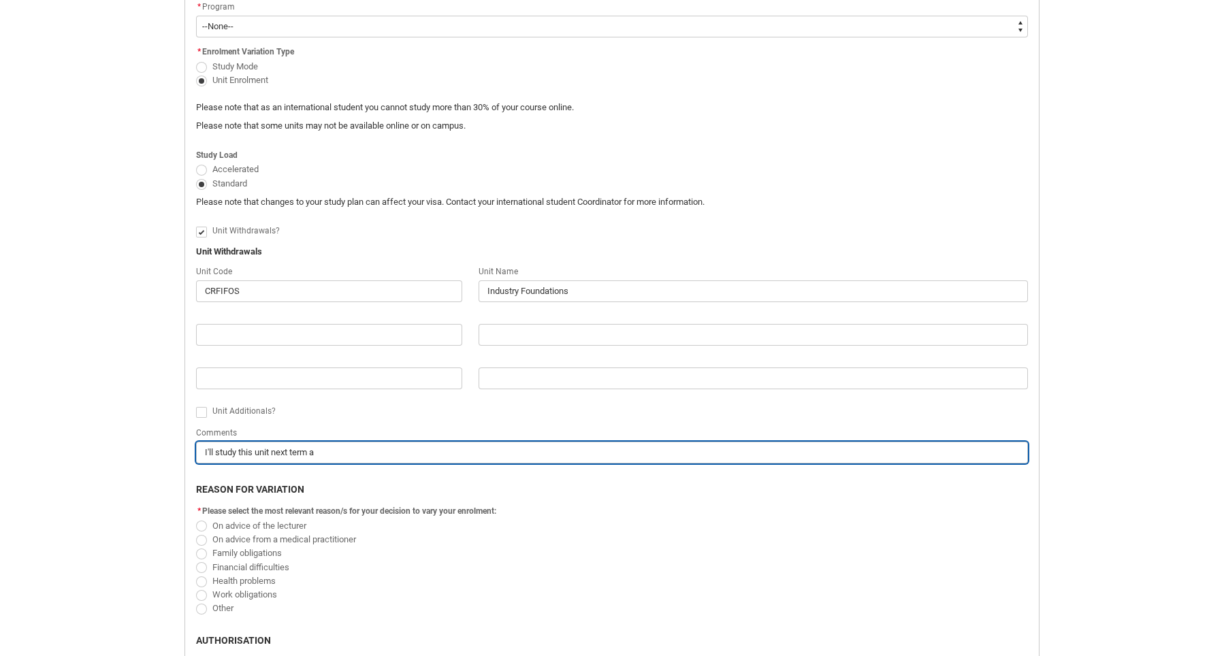
type lightning-primitive-input-simple "I'll study this unit next term as"
type input "I'll study this unit next term as"
type lightning-primitive-input-simple "I'll study this unit next term a"
type input "I'll study this unit next term a"
type lightning-primitive-input-simple "I'll study this unit next term"
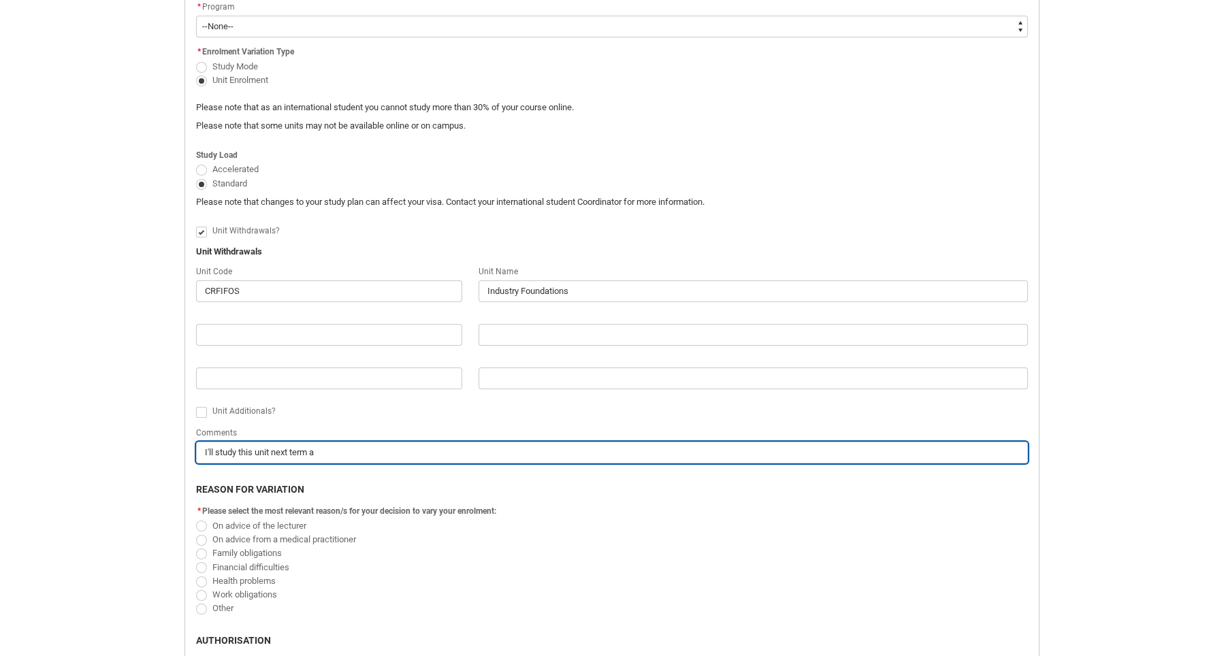
type input "I'll study this unit next term"
type lightning-primitive-input-simple "I'll study this unit next term"
type input "I'll study this unit next term"
type lightning-primitive-input-simple "I'll study this unit next ter"
type input "I'll study this unit next ter"
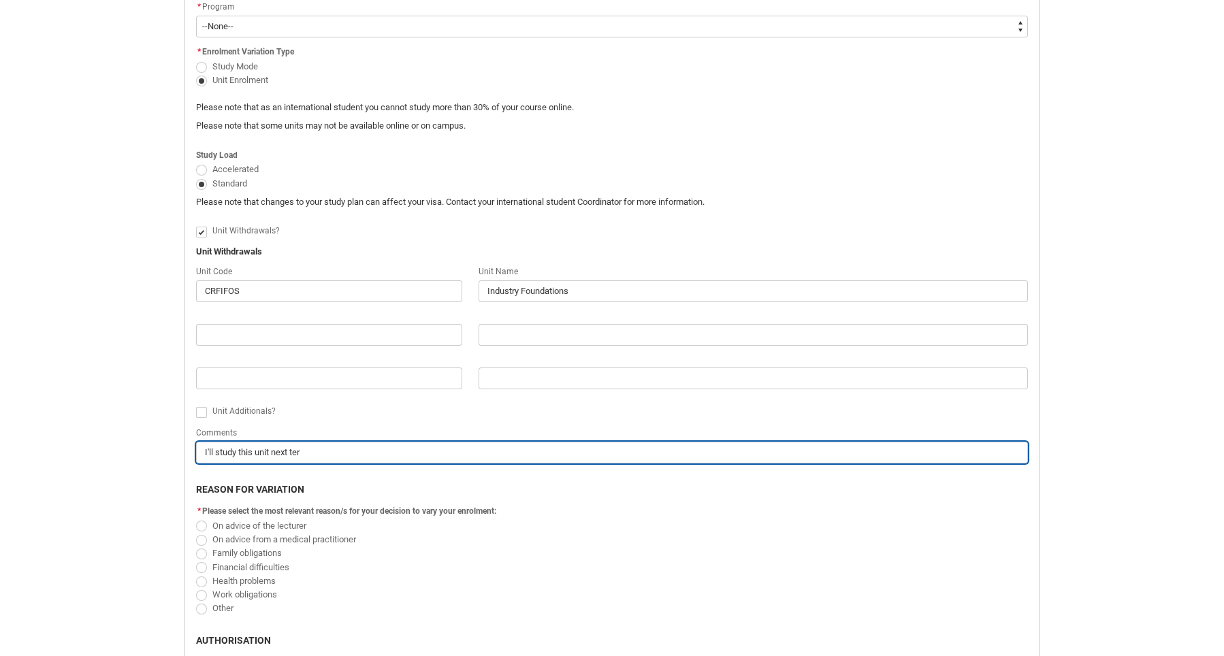
type lightning-primitive-input-simple "I'll study this unit next te"
type input "I'll study this unit next te"
type lightning-primitive-input-simple "I'll study this unit next t"
type input "I'll study this unit next t"
type lightning-primitive-input-simple "I'll study this unit next"
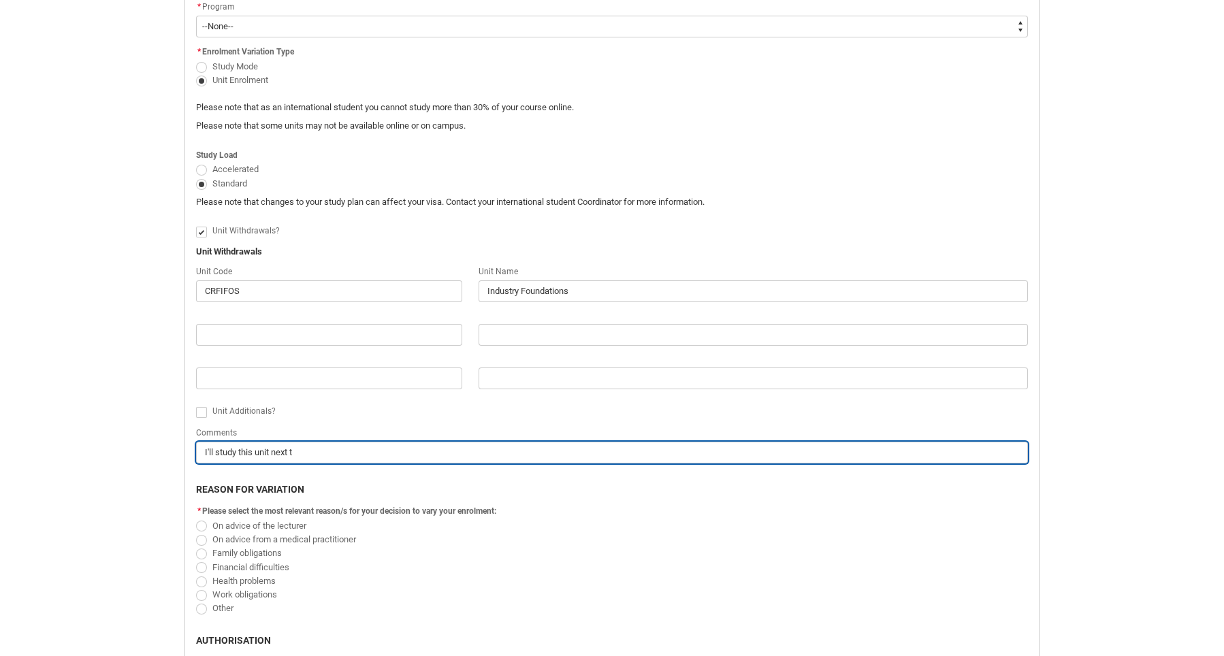
type input "I'll study this unit next"
type lightning-primitive-input-simple "I'll study this unit next"
type input "I'll study this unit next"
type lightning-primitive-input-simple "I'll study this unit nex"
type input "I'll study this unit nex"
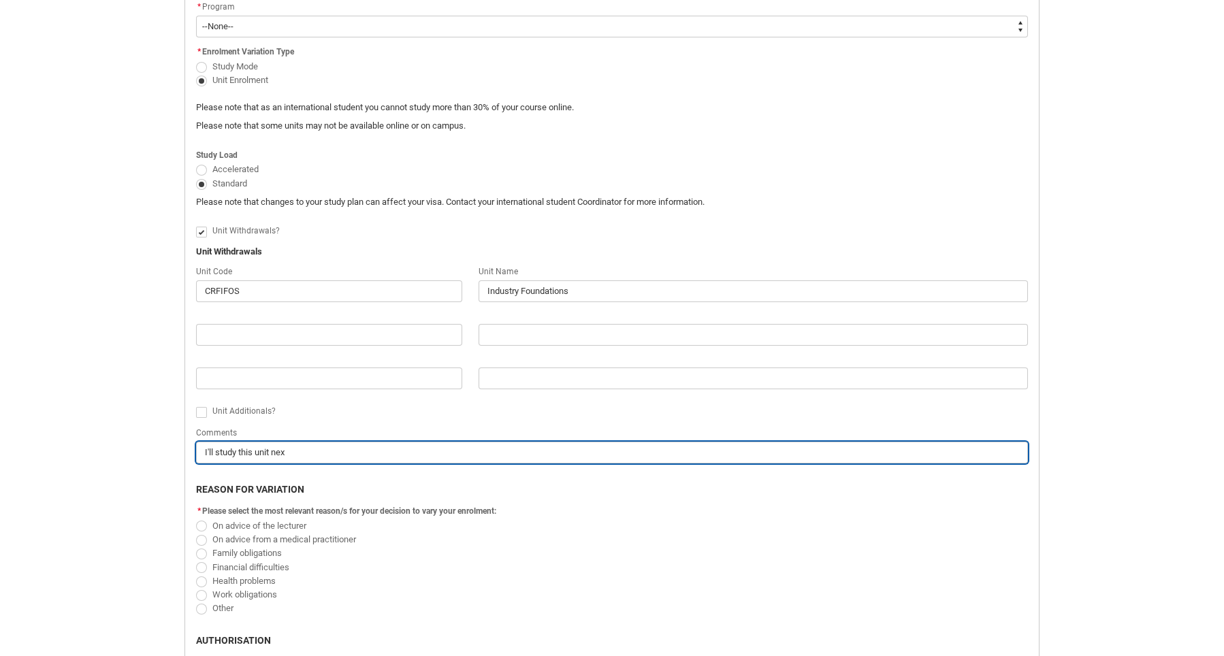
type lightning-primitive-input-simple "I'll study this unit ne"
type input "I'll study this unit ne"
type lightning-primitive-input-simple "I'll study this unit n"
type input "I'll study this unit n"
type lightning-primitive-input-simple "I'll study this unit ne"
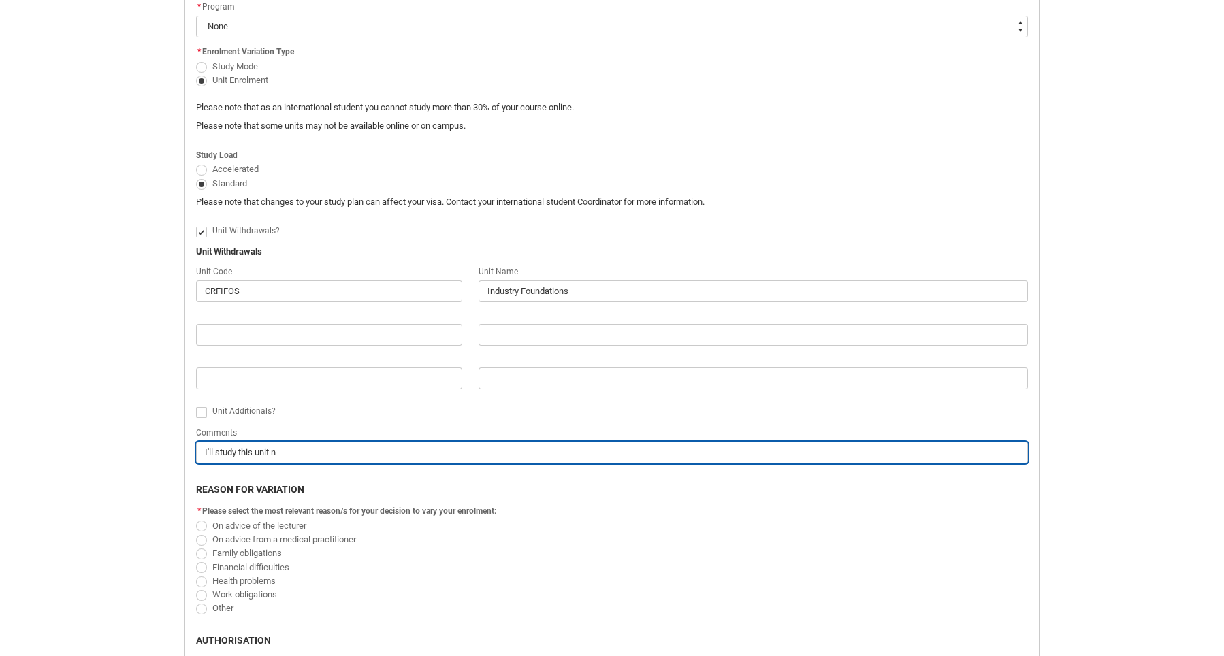
type input "I'll study this unit ne"
type lightning-primitive-input-simple "I'll study this unit nex"
type input "I'll study this unit nex"
type lightning-primitive-input-simple "I'll study this unit next"
type input "I'll study this unit next"
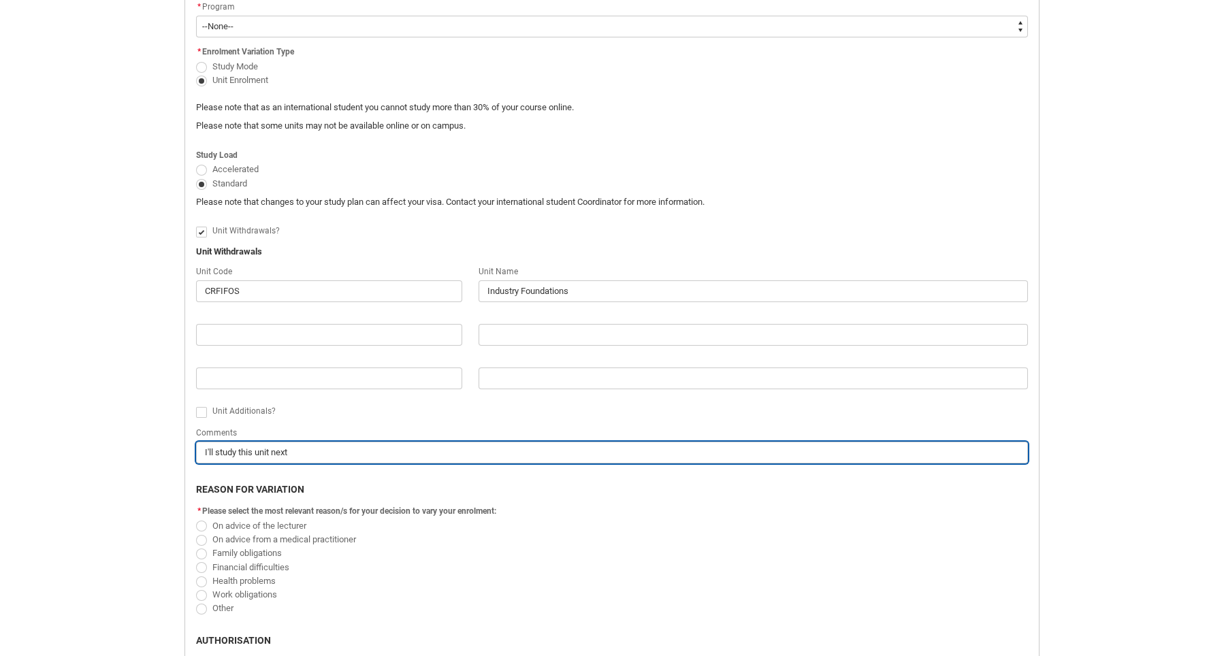
type lightning-primitive-input-simple "I'll study this unit next"
type input "I'll study this unit next"
type lightning-primitive-input-simple "I'll study this unit next y"
type input "I'll study this unit next y"
type lightning-primitive-input-simple "I'll study this unit next ye"
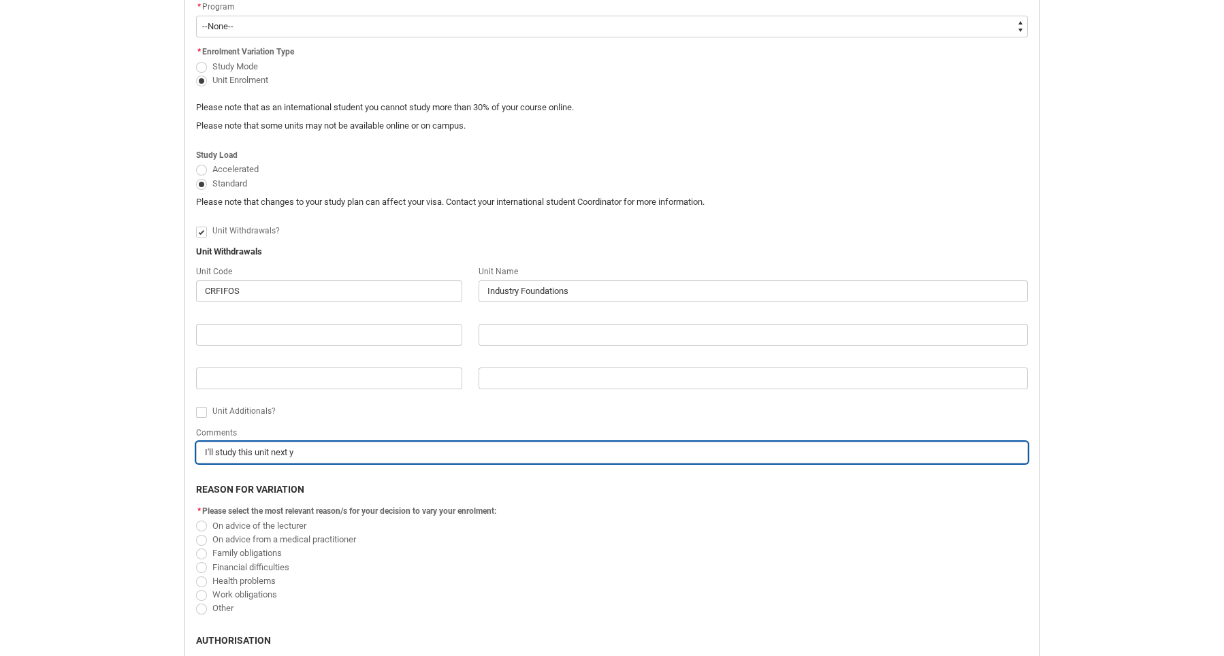
type input "I'll study this unit next ye"
type lightning-primitive-input-simple "I'll study this unit next yea"
type input "I'll study this unit next yea"
type lightning-primitive-input-simple "I'll study this unit next year"
type input "I'll study this unit next year"
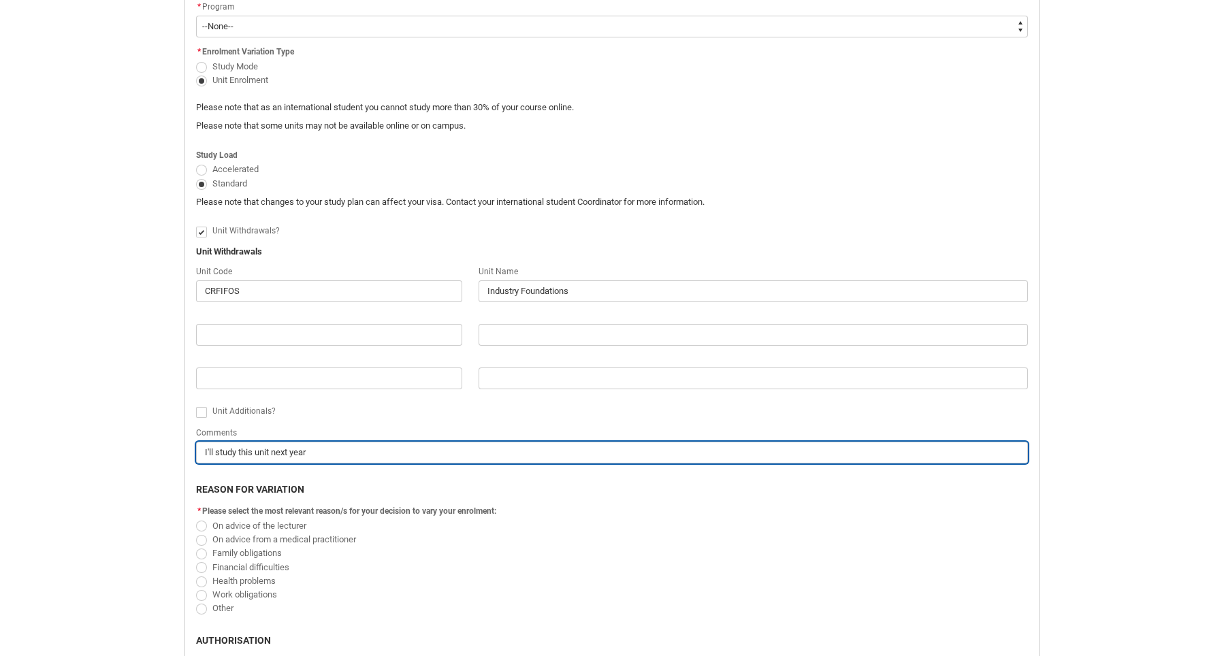
type lightning-primitive-input-simple "I'll study this unit next year"
type input "I'll study this unit next year"
type lightning-primitive-input-simple "I'll study this unit next year t"
type input "I'll study this unit next year t"
type lightning-primitive-input-simple "I'll study this unit next year to"
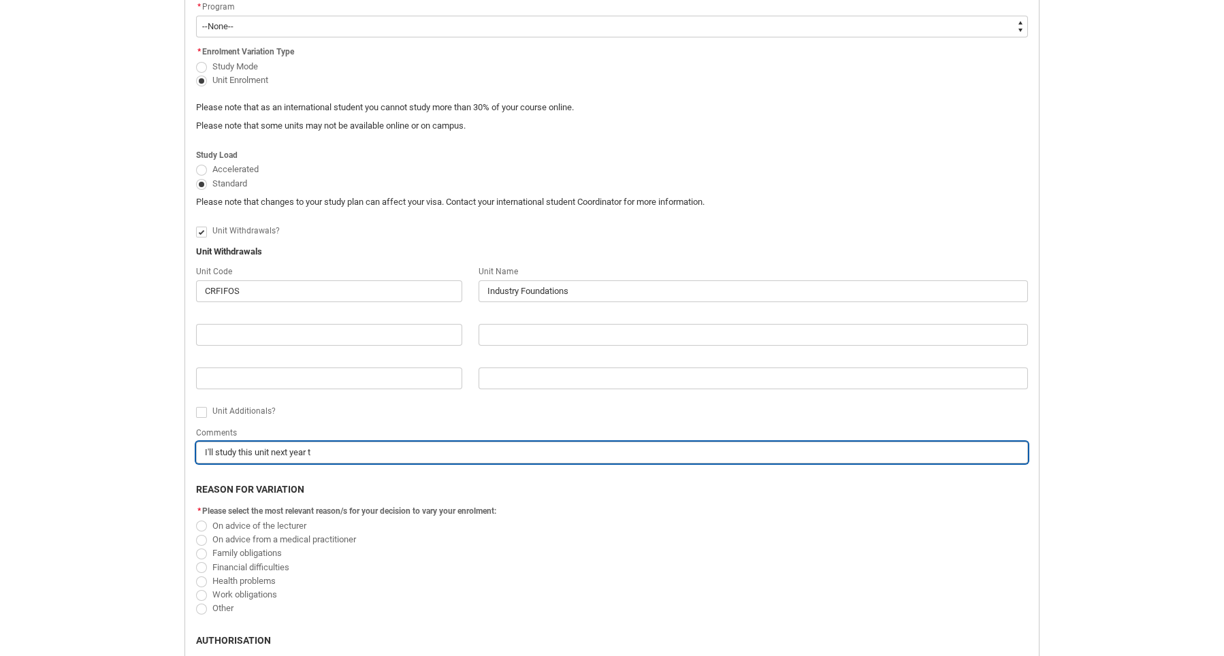
type input "I'll study this unit next year to"
type lightning-primitive-input-simple "I'll study this unit next year to"
type input "I'll study this unit next year to"
type lightning-primitive-input-simple "I'll study this unit next year to g"
type input "I'll study this unit next year to g"
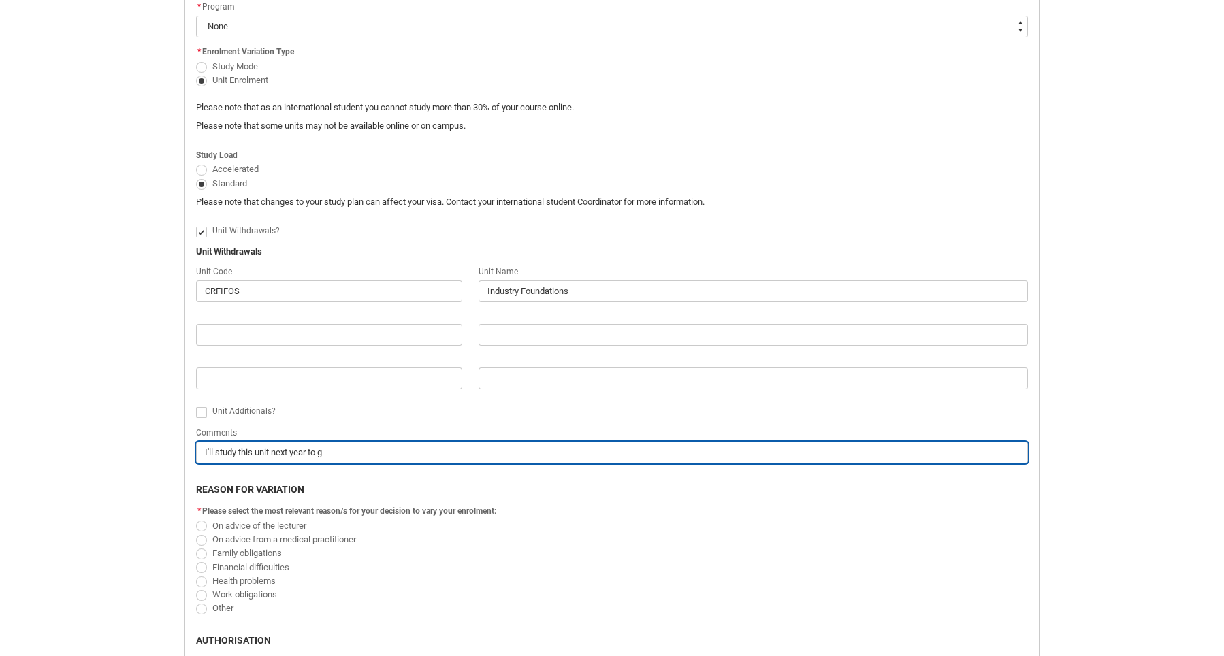
type lightning-primitive-input-simple "I'll study this unit next year to gi"
type input "I'll study this unit next year to gi"
type lightning-primitive-input-simple "I'll study this unit next year to giv"
type input "I'll study this unit next year to giv"
type lightning-primitive-input-simple "I'll study this unit next year to give"
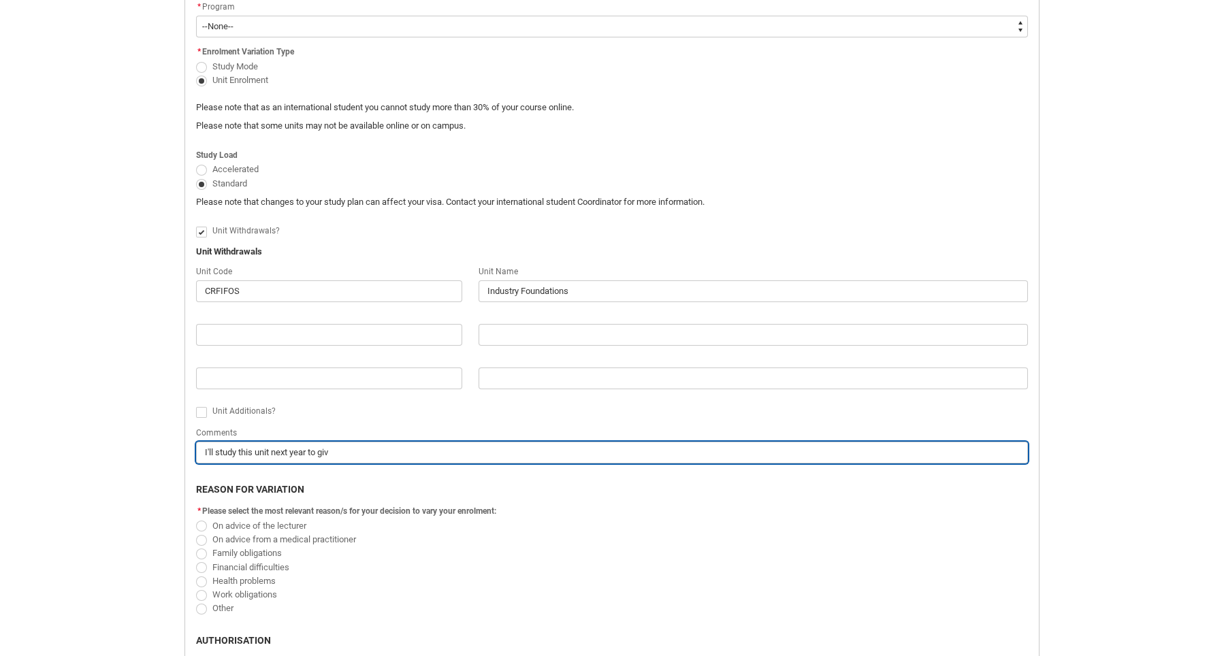
type input "I'll study this unit next year to give"
type lightning-primitive-input-simple "I'll study this unit next year to give"
type input "I'll study this unit next year to give"
type lightning-primitive-input-simple "I'll study this unit next year to give s"
type input "I'll study this unit next year to give s"
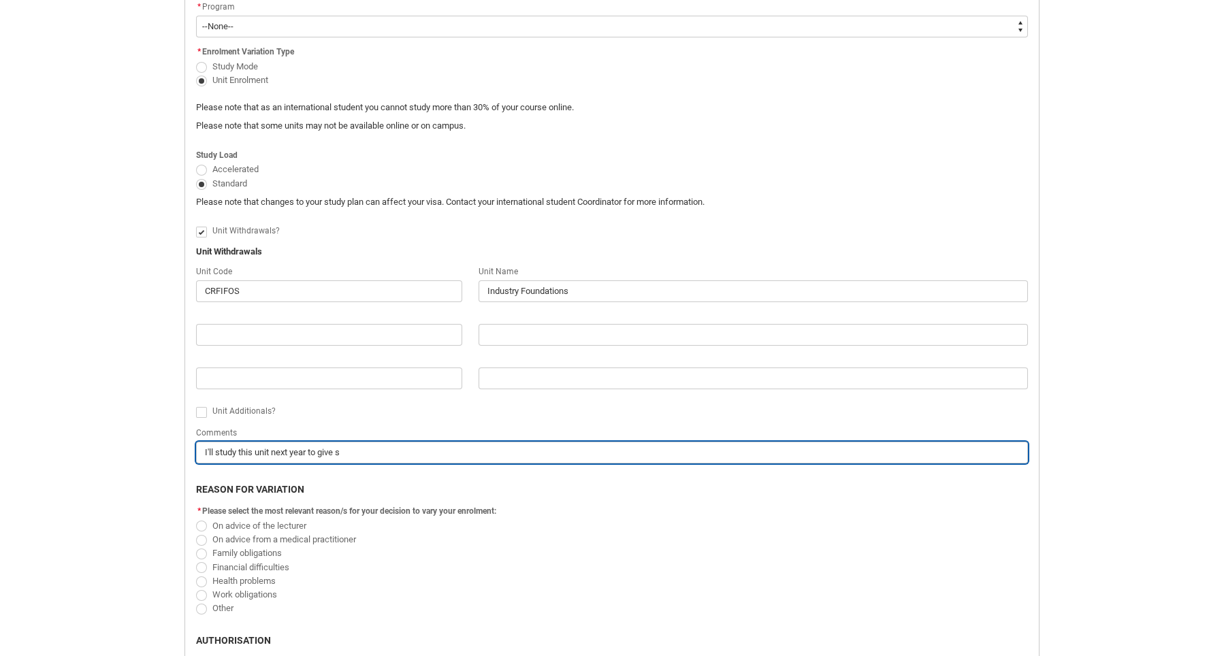
type lightning-primitive-input-simple "I'll study this unit next year to give so"
type input "I'll study this unit next year to give so"
type lightning-primitive-input-simple "I'll study this unit next year to give soe"
type input "I'll study this unit next year to give soe"
type lightning-primitive-input-simple "I'll study this unit next year to give so"
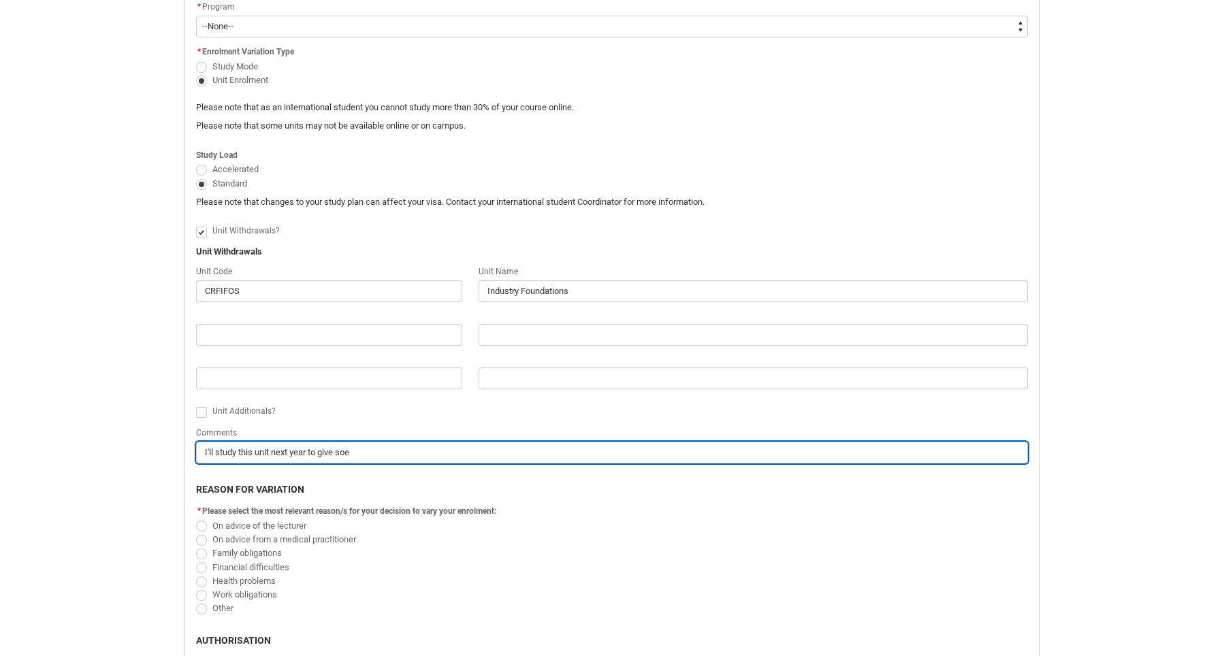
type input "I'll study this unit next year to give so"
type lightning-primitive-input-simple "I'll study this unit next year to give som"
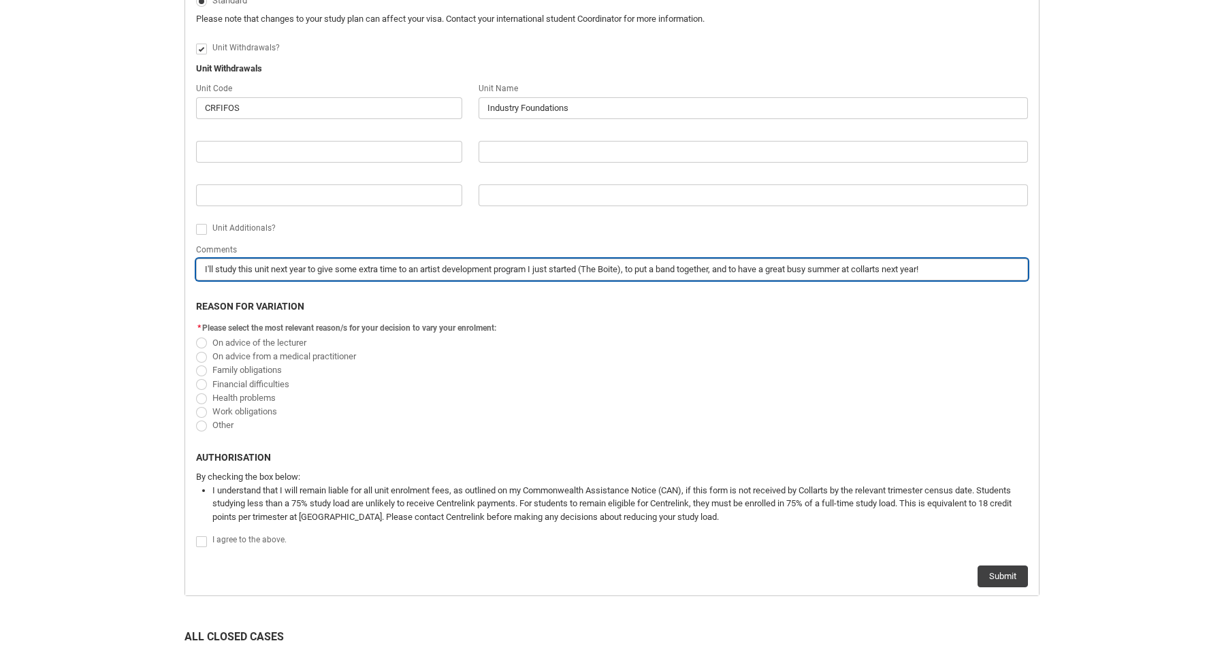
scroll to position [621, 0]
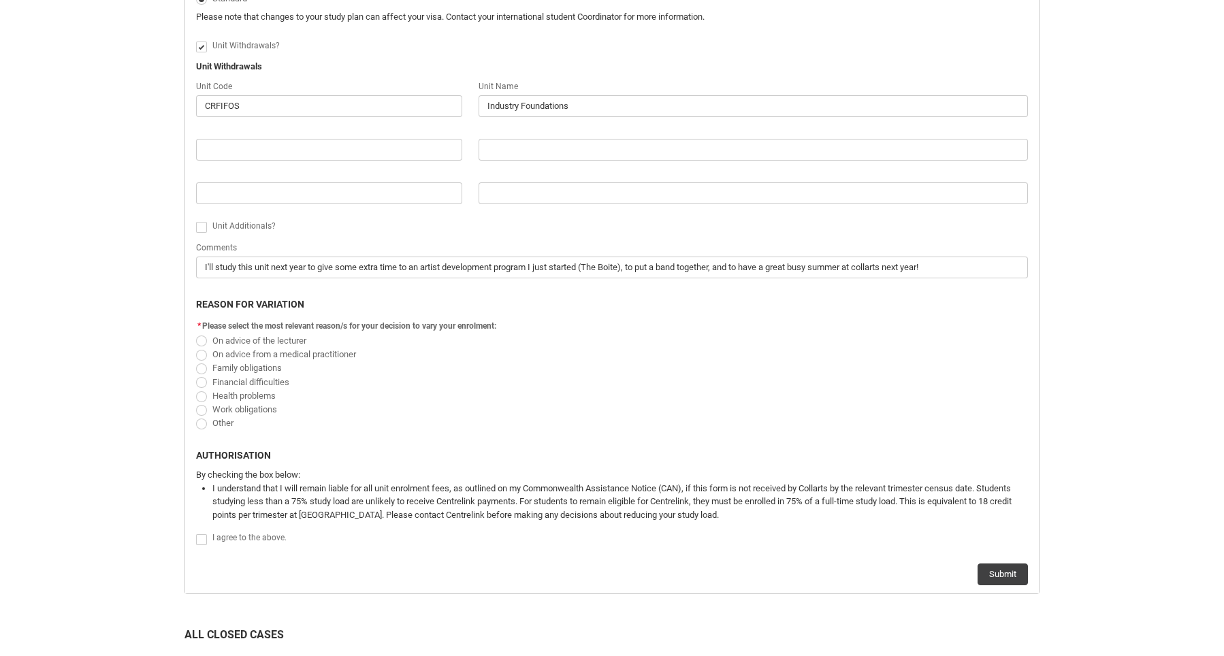
click at [200, 424] on span "Redu_Student_Request flow" at bounding box center [201, 424] width 11 height 11
click at [196, 417] on input "Other" at bounding box center [195, 416] width 1 height 1
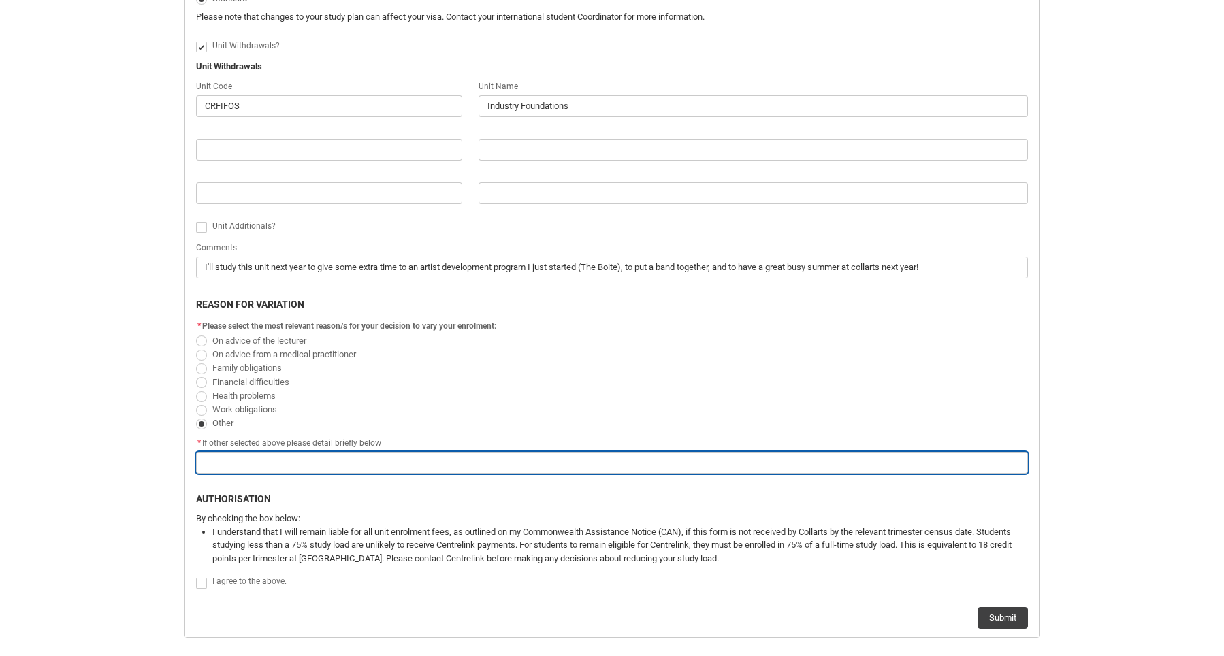
click at [245, 471] on input "Redu_Student_Request flow" at bounding box center [612, 463] width 832 height 22
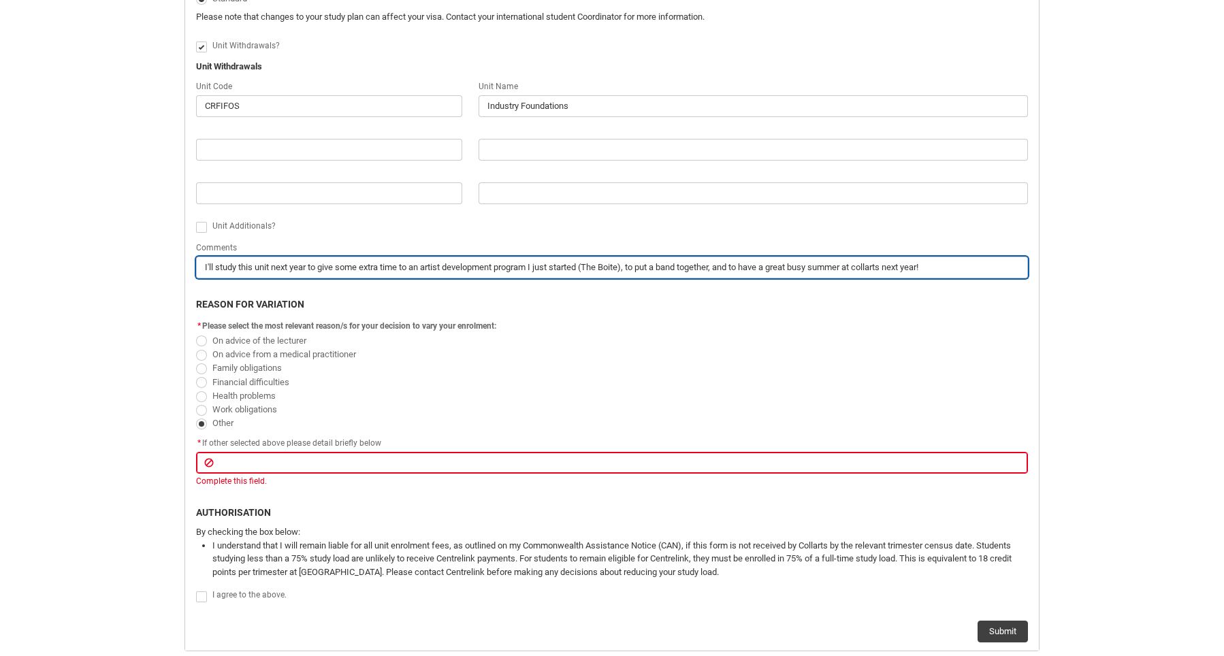
drag, startPoint x: 977, startPoint y: 265, endPoint x: 203, endPoint y: 266, distance: 774.2
click at [203, 266] on input "I'll study this unit next year to give some extra time to an artist development…" at bounding box center [612, 268] width 832 height 22
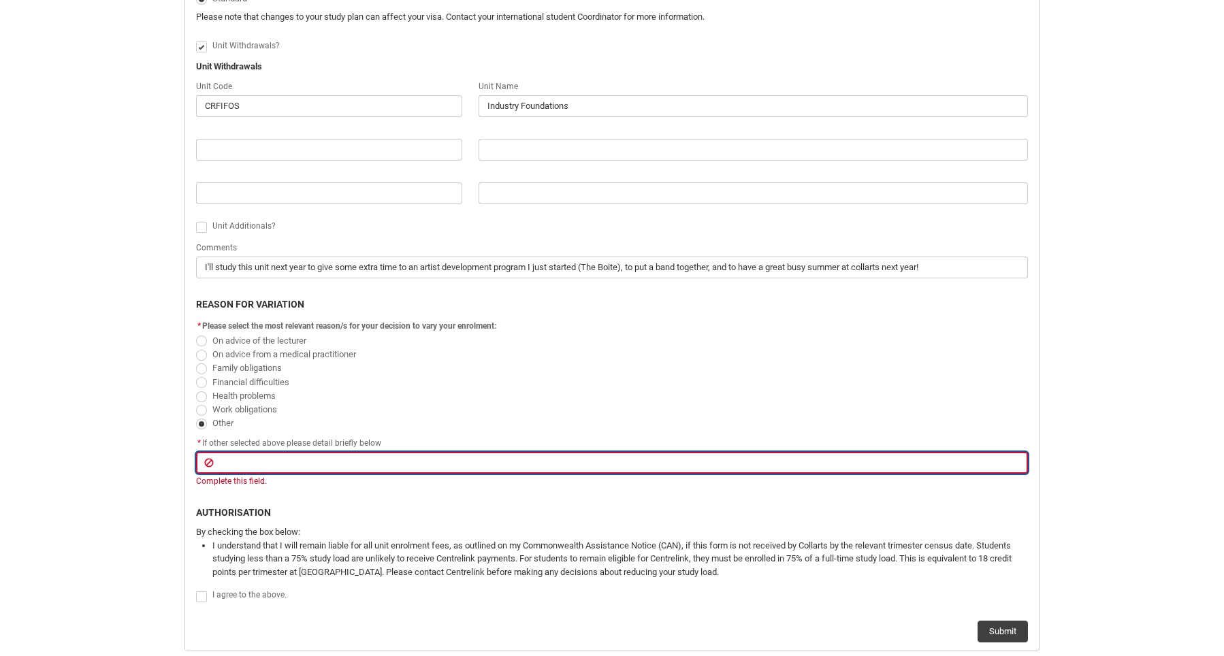
click at [298, 458] on input "Redu_Student_Request flow" at bounding box center [612, 463] width 832 height 22
paste input "I'll study this unit next year to give some extra time to an artist development…"
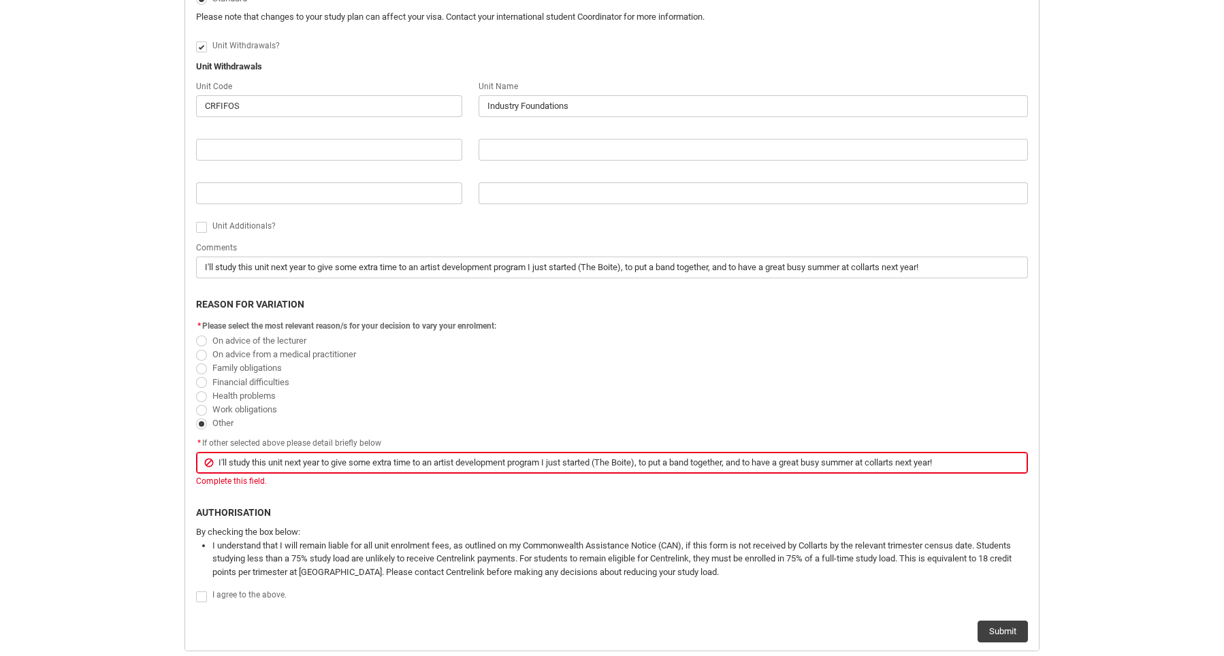
click at [114, 417] on div "Skip to Main Content Collarts Education Community Home New Enrolment Applicatio…" at bounding box center [612, 127] width 1224 height 1497
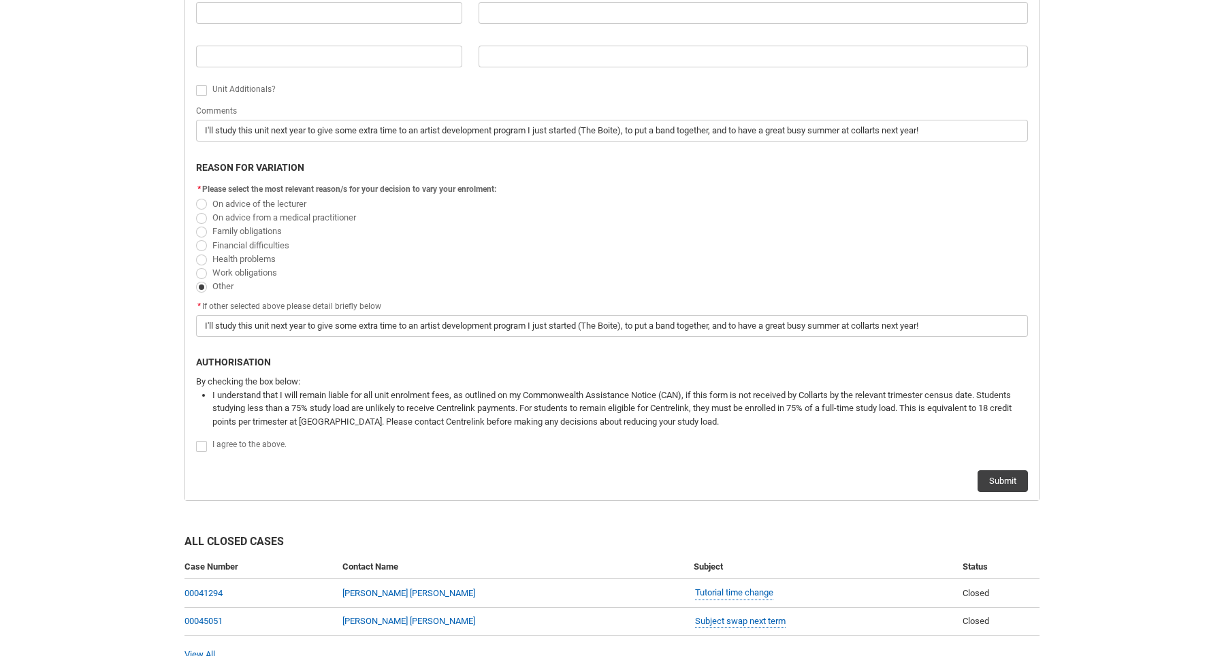
scroll to position [759, 0]
click at [204, 439] on label "Redu_Student_Request flow" at bounding box center [204, 444] width 16 height 10
click at [196, 438] on input "Redu_Student_Request flow" at bounding box center [195, 437] width 1 height 1
click at [999, 475] on button "Submit" at bounding box center [1003, 480] width 50 height 22
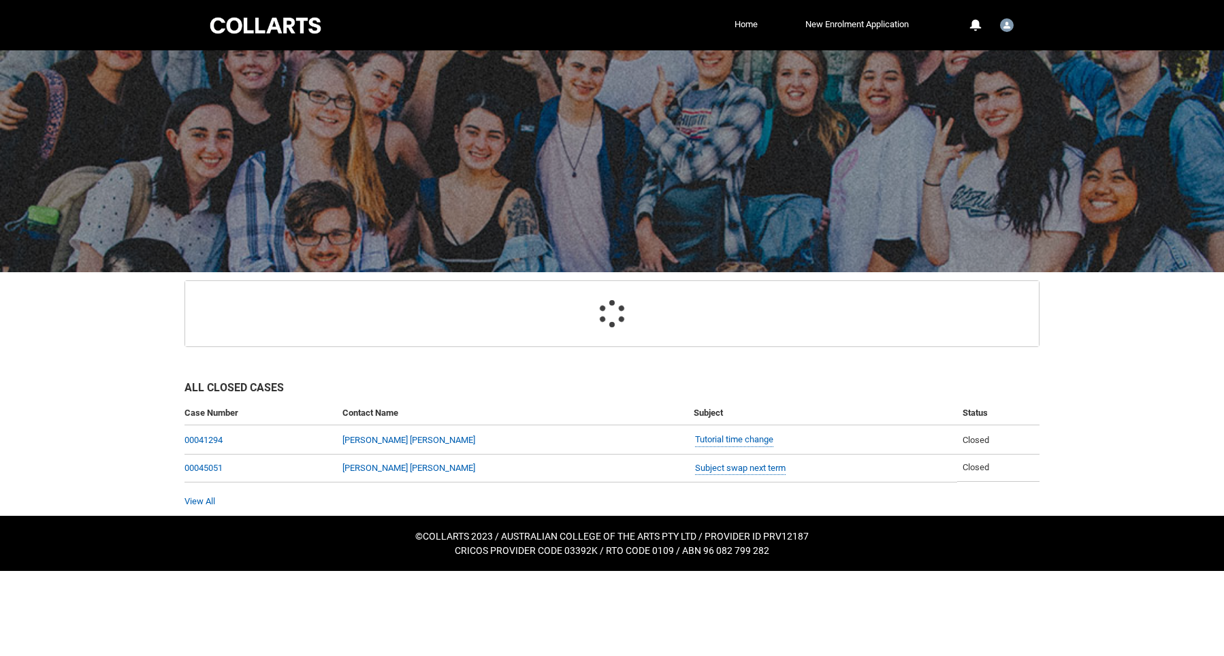
scroll to position [145, 0]
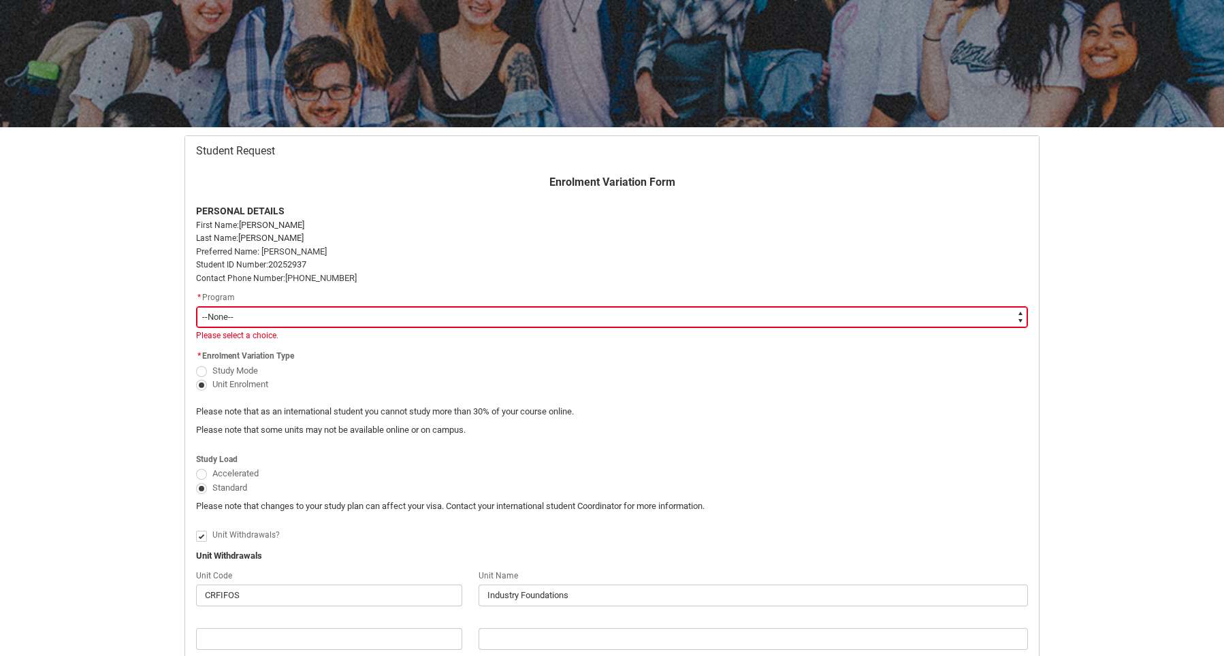
click at [395, 318] on select "--None-- Bachelor of Music Performance V2" at bounding box center [612, 317] width 832 height 22
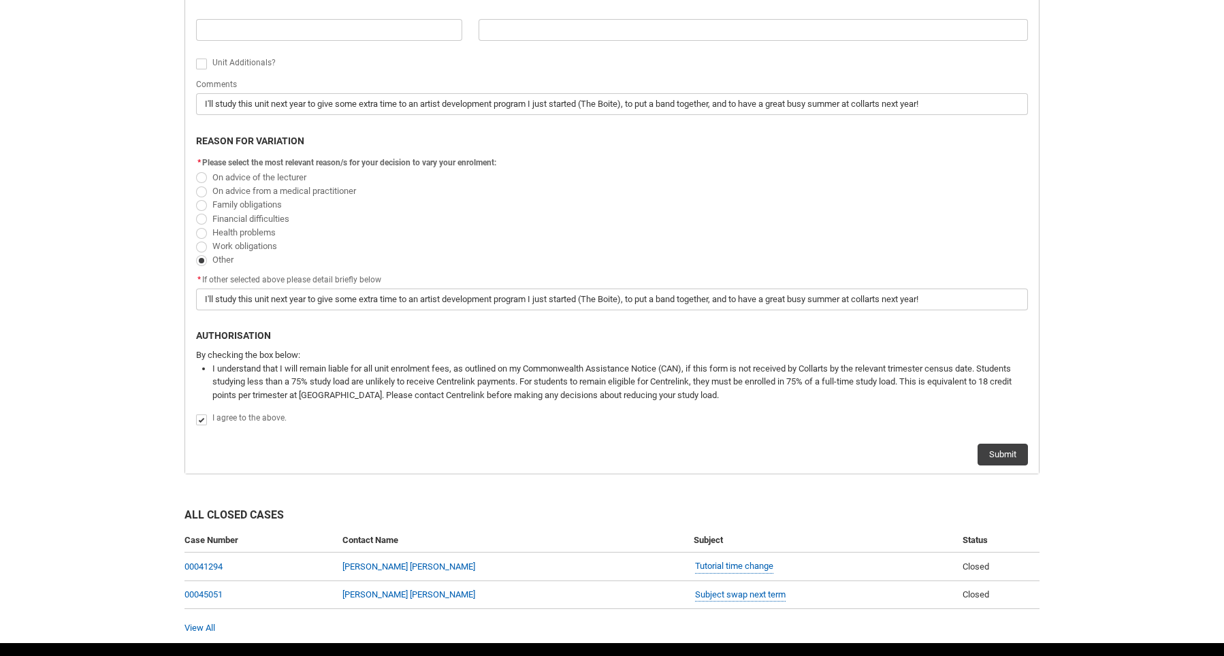
scroll to position [804, 0]
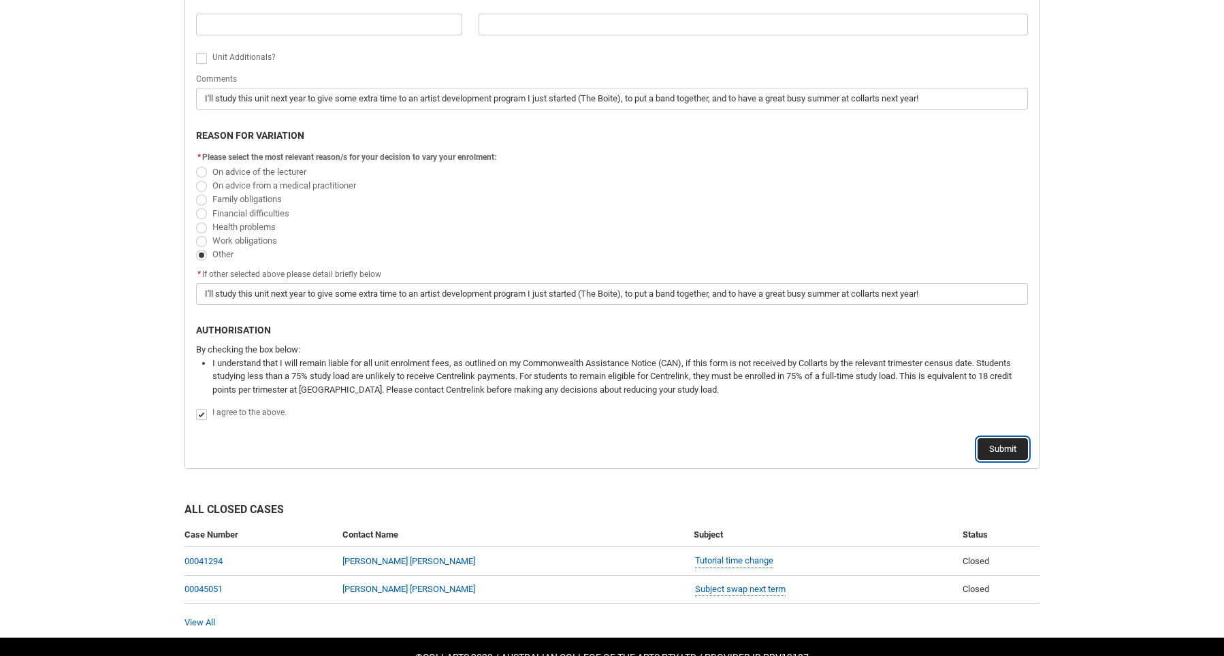
click at [994, 447] on button "Submit" at bounding box center [1003, 450] width 50 height 22
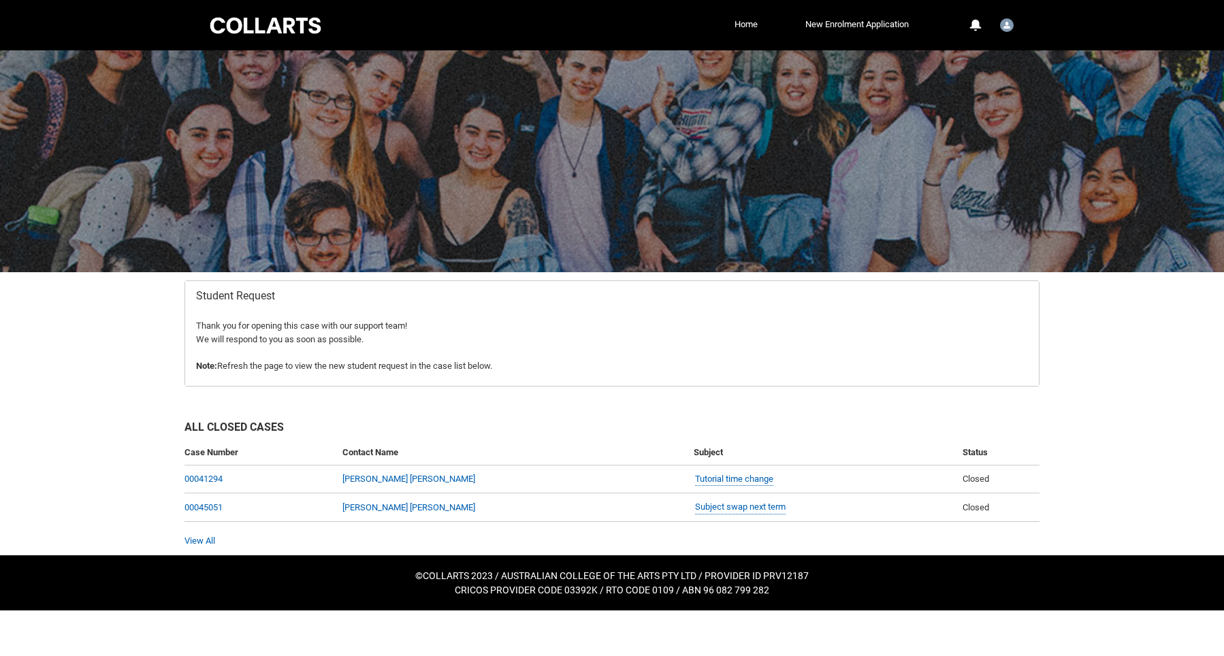
click at [415, 327] on p "Thank you for opening this case with our support team!" at bounding box center [612, 326] width 832 height 14
click at [479, 325] on p "Thank you for opening this case with our support team!" at bounding box center [612, 326] width 832 height 14
